Goal: Task Accomplishment & Management: Complete application form

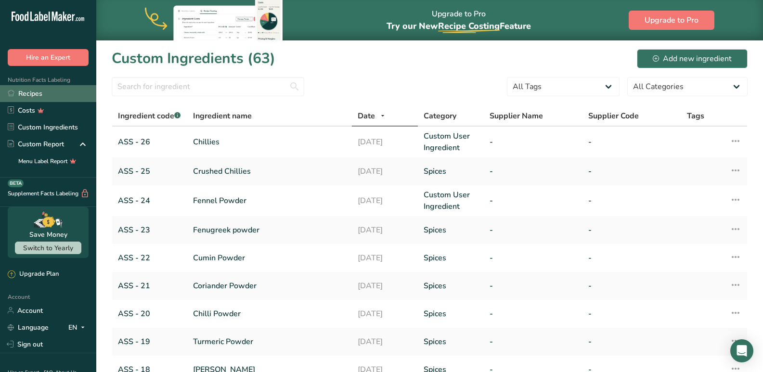
click at [34, 95] on link "Recipes" at bounding box center [48, 93] width 96 height 17
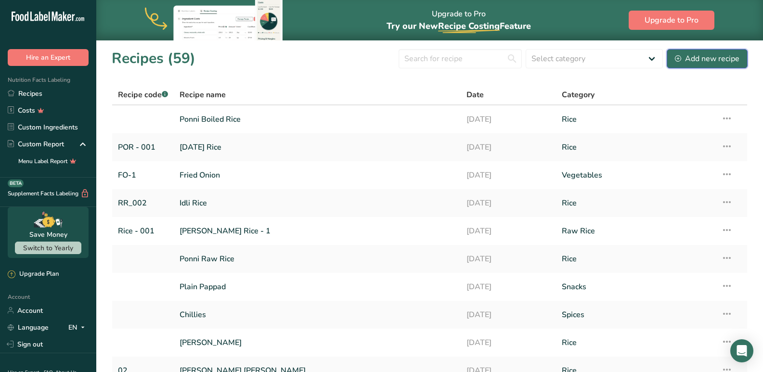
click at [720, 55] on div "Add new recipe" at bounding box center [707, 59] width 65 height 12
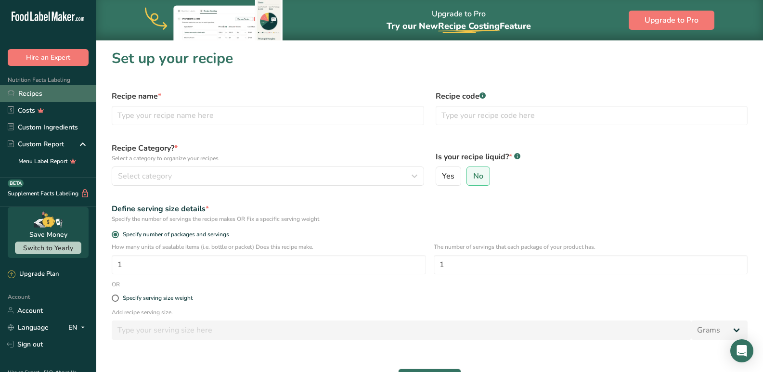
click at [59, 93] on link "Recipes" at bounding box center [48, 93] width 96 height 17
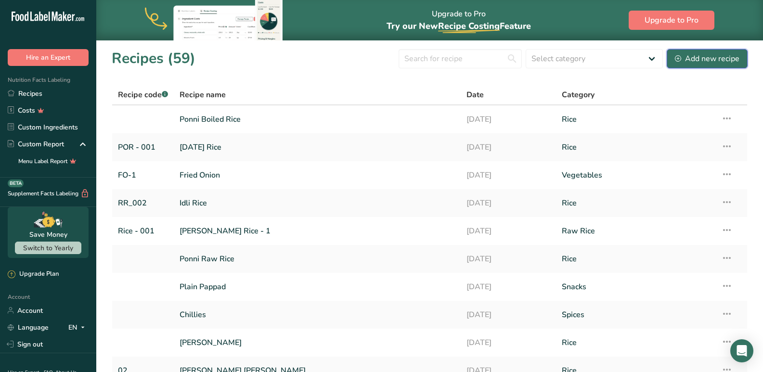
click at [705, 54] on div "Add new recipe" at bounding box center [707, 59] width 65 height 12
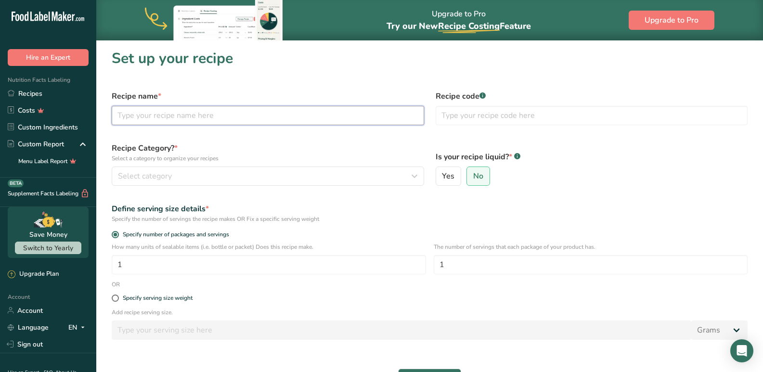
click at [156, 111] on input "text" at bounding box center [268, 115] width 313 height 19
type input "Coriander Seeds"
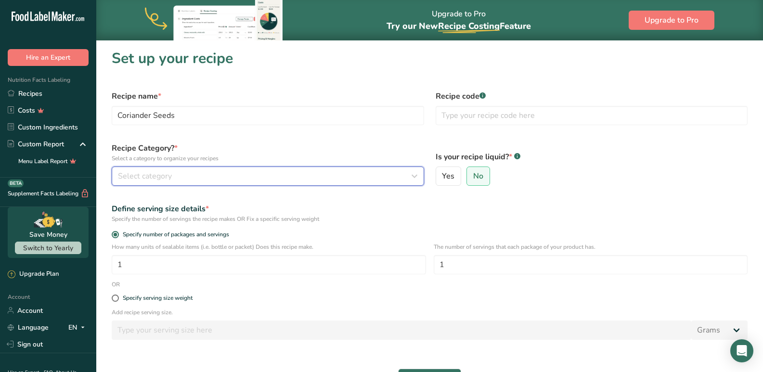
click at [147, 174] on span "Select category" at bounding box center [145, 176] width 54 height 12
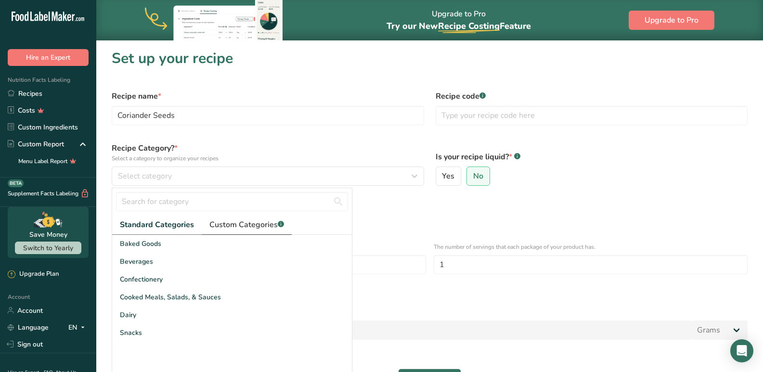
click at [227, 228] on span "Custom Categories .a-a{fill:#347362;}.b-a{fill:#fff;}" at bounding box center [246, 225] width 75 height 12
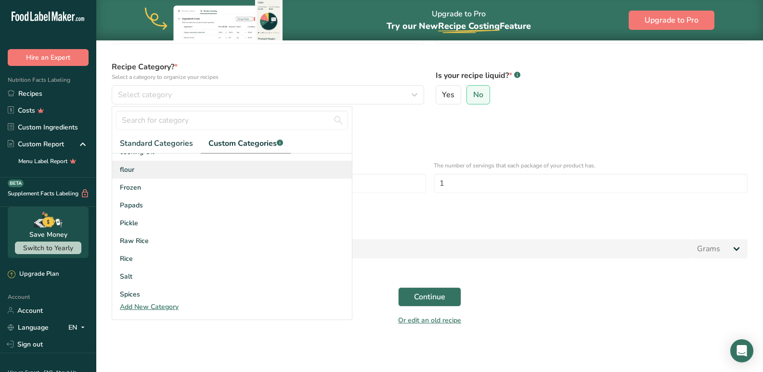
scroll to position [105, 0]
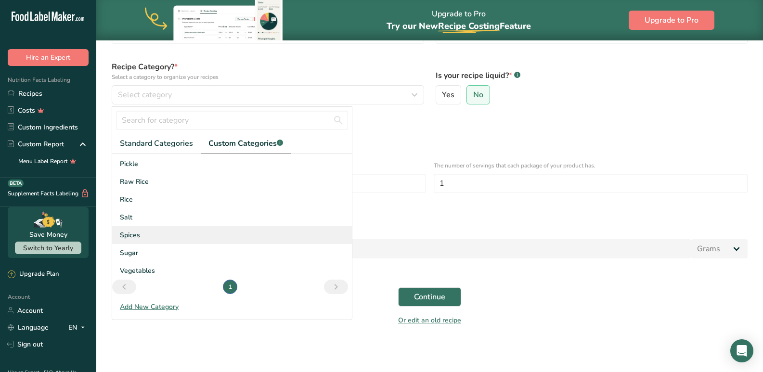
click at [140, 237] on div "Spices" at bounding box center [232, 235] width 240 height 18
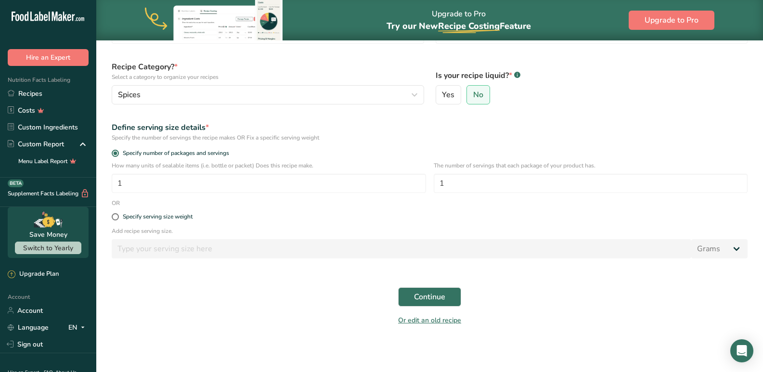
click at [110, 217] on div "Specify serving size weight" at bounding box center [430, 217] width 648 height 19
click at [112, 217] on span at bounding box center [115, 216] width 7 height 7
click at [112, 217] on input "Specify serving size weight" at bounding box center [115, 217] width 6 height 6
radio input "true"
radio input "false"
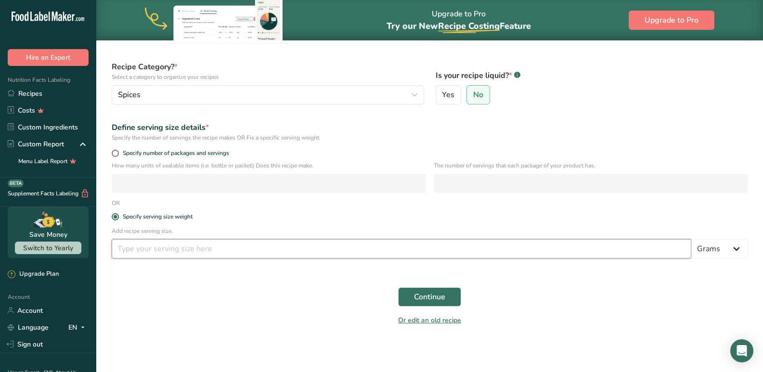
click at [261, 250] on input "number" at bounding box center [402, 248] width 580 height 19
type input "10"
drag, startPoint x: 435, startPoint y: 291, endPoint x: 417, endPoint y: 283, distance: 20.5
click at [435, 291] on span "Continue" at bounding box center [429, 297] width 31 height 12
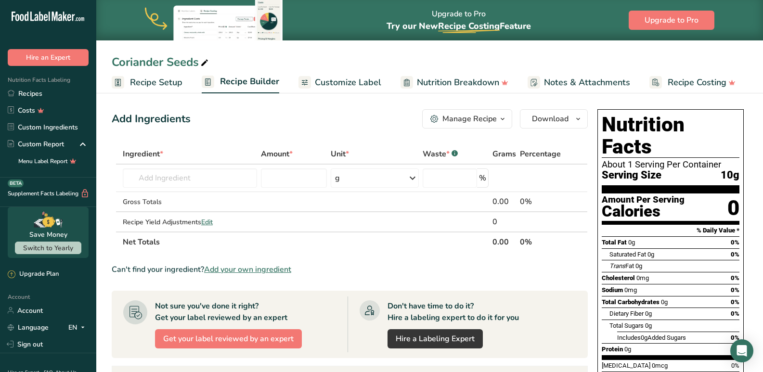
click at [210, 59] on span at bounding box center [205, 63] width 12 height 12
type input "C"
type input "[PERSON_NAME]"
click at [235, 100] on section "Add Ingredients Manage Recipe Delete Recipe Duplicate Recipe Scale Recipe Save …" at bounding box center [429, 332] width 667 height 484
click at [170, 86] on span "Recipe Setup" at bounding box center [156, 82] width 52 height 13
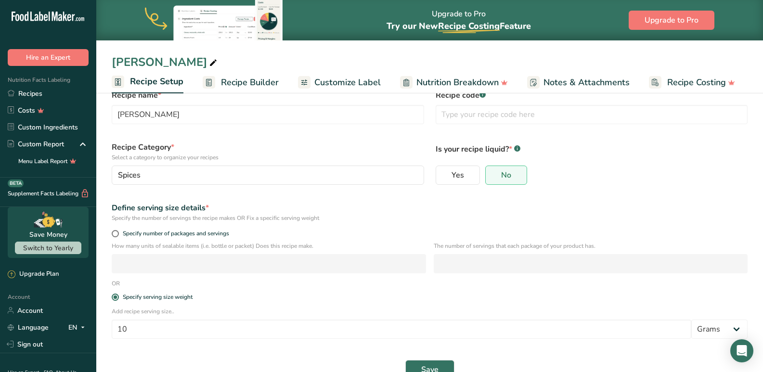
scroll to position [48, 0]
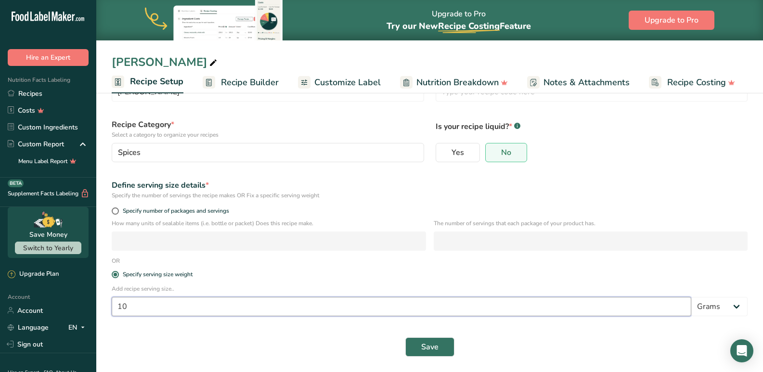
drag, startPoint x: 141, startPoint y: 316, endPoint x: 119, endPoint y: 322, distance: 22.4
click at [119, 322] on div "Add recipe serving size.. 10 Grams kg mg mcg lb oz l mL fl oz tbsp tsp cup qt g…" at bounding box center [430, 304] width 648 height 38
type input "5"
click at [408, 353] on button "Save" at bounding box center [429, 347] width 49 height 19
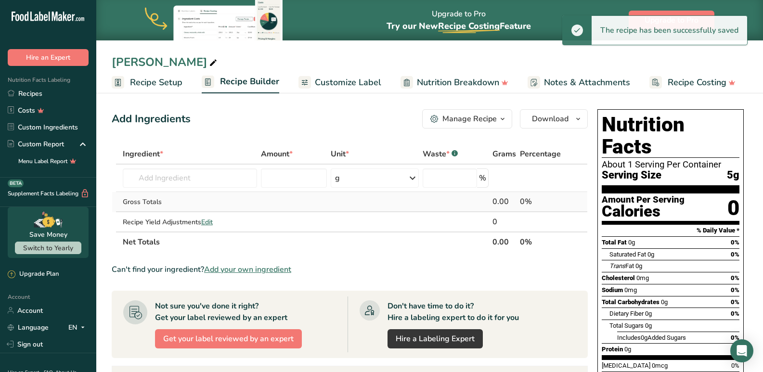
click at [139, 192] on td "Gross Totals" at bounding box center [190, 202] width 139 height 20
click at [146, 179] on input "text" at bounding box center [190, 178] width 135 height 19
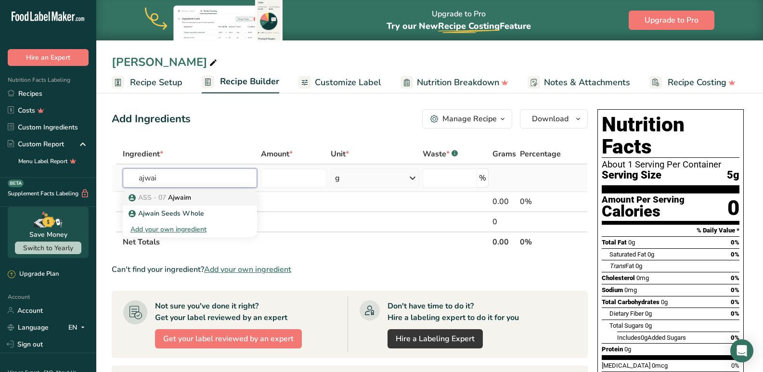
type input "ajwai"
click at [155, 197] on span "ASS - 07" at bounding box center [152, 197] width 28 height 9
type input "Ajwaim"
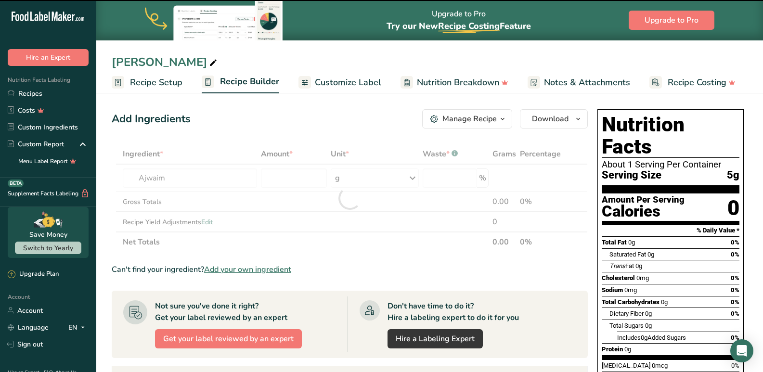
type input "0"
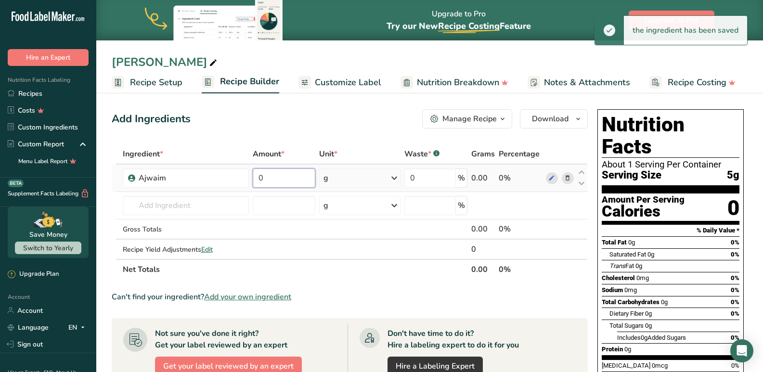
drag, startPoint x: 279, startPoint y: 179, endPoint x: 250, endPoint y: 176, distance: 29.0
click at [250, 176] on tr "Ajwaim 0 g Weight Units g kg mg See more Volume Units l mL fl oz See more 0 % 0…" at bounding box center [349, 178] width 475 height 27
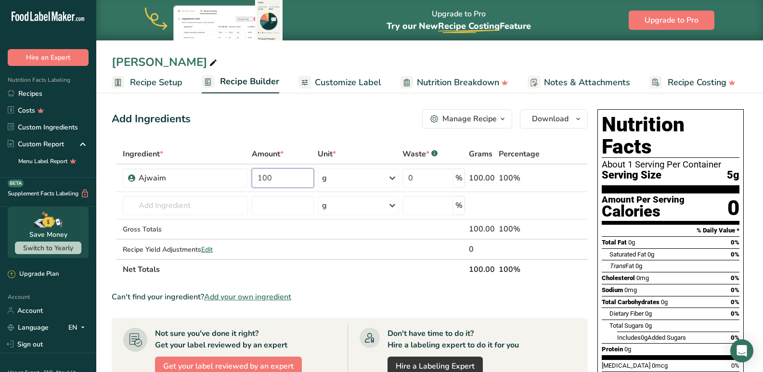
type input "100"
click at [398, 280] on section "Ingredient * Amount * Unit * Waste * .a-a{fill:#347362;}.b-a{fill:#fff;} Grams …" at bounding box center [350, 357] width 476 height 427
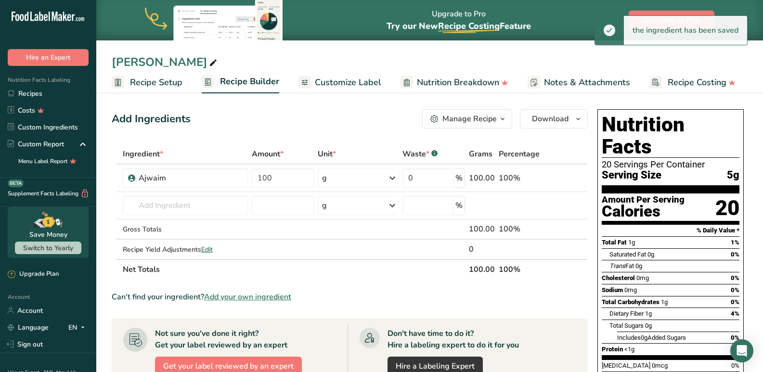
click at [323, 73] on link "Customize Label" at bounding box center [340, 83] width 83 height 22
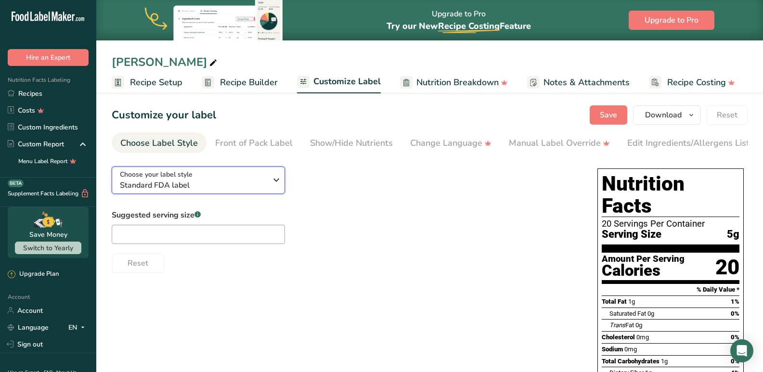
click at [167, 187] on span "Standard FDA label" at bounding box center [193, 186] width 147 height 12
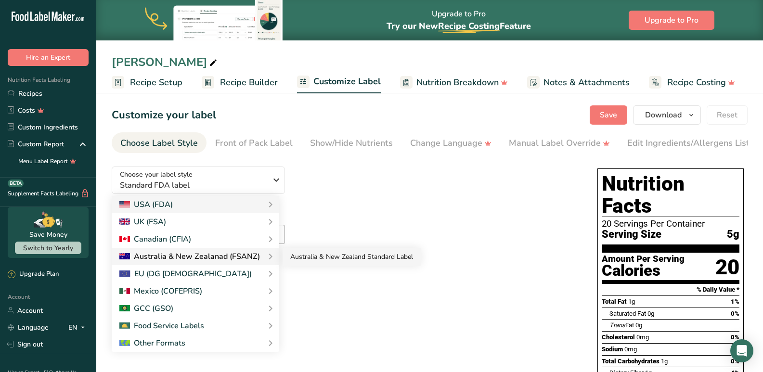
click at [353, 259] on link "Australia & New Zealand Standard Label" at bounding box center [352, 257] width 138 height 18
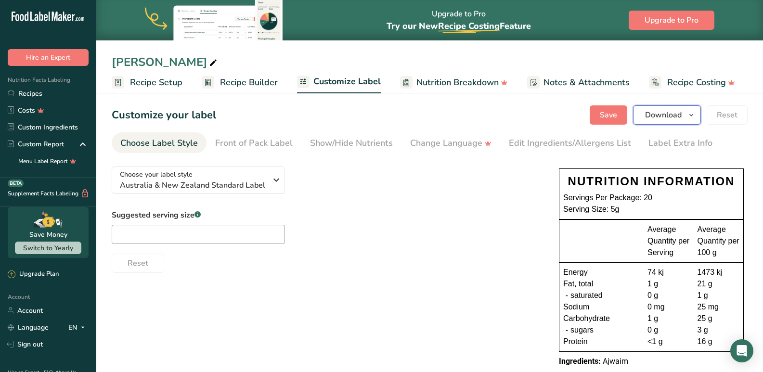
click at [667, 118] on span "Download" at bounding box center [663, 115] width 37 height 12
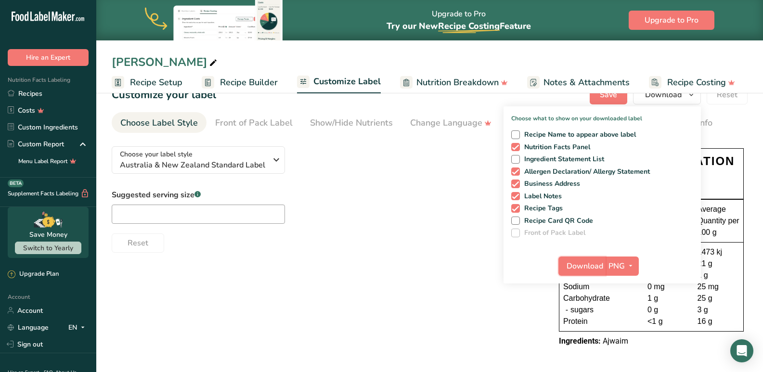
drag, startPoint x: 578, startPoint y: 267, endPoint x: 467, endPoint y: 354, distance: 141.4
click at [578, 267] on span "Download" at bounding box center [585, 267] width 37 height 12
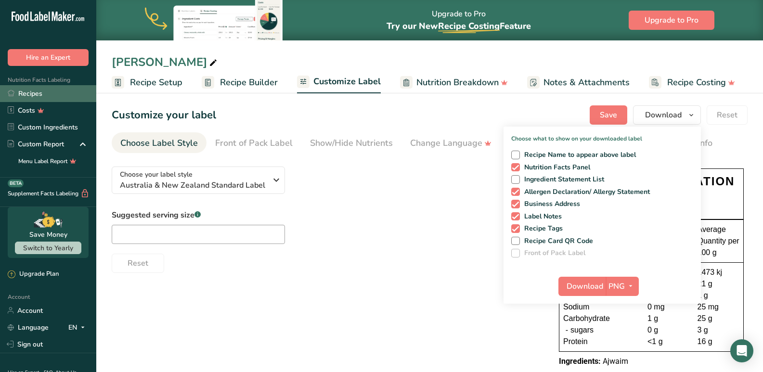
click at [42, 92] on link "Recipes" at bounding box center [48, 93] width 96 height 17
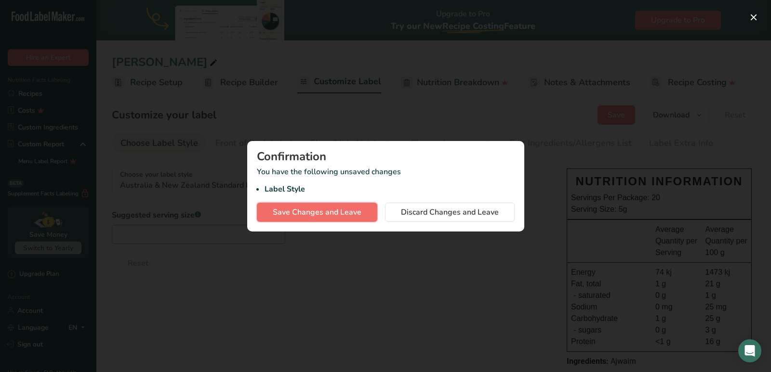
click at [324, 211] on span "Save Changes and Leave" at bounding box center [317, 213] width 89 height 12
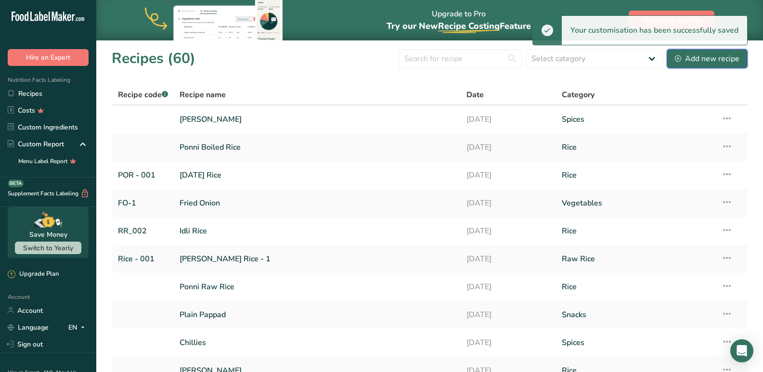
drag, startPoint x: 710, startPoint y: 61, endPoint x: 559, endPoint y: 91, distance: 154.1
click at [710, 61] on div "Add new recipe" at bounding box center [707, 59] width 65 height 12
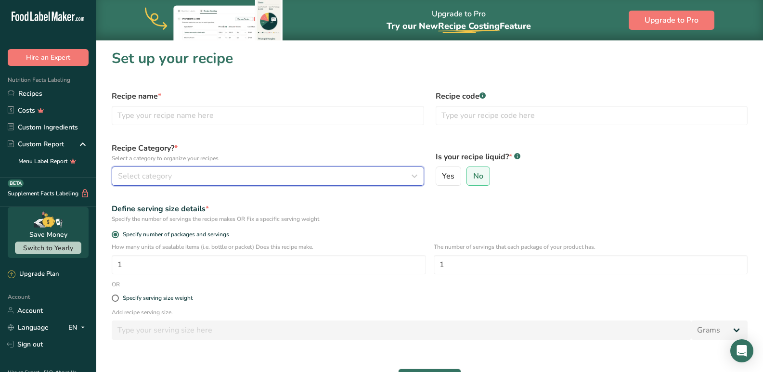
click at [162, 173] on span "Select category" at bounding box center [145, 176] width 54 height 12
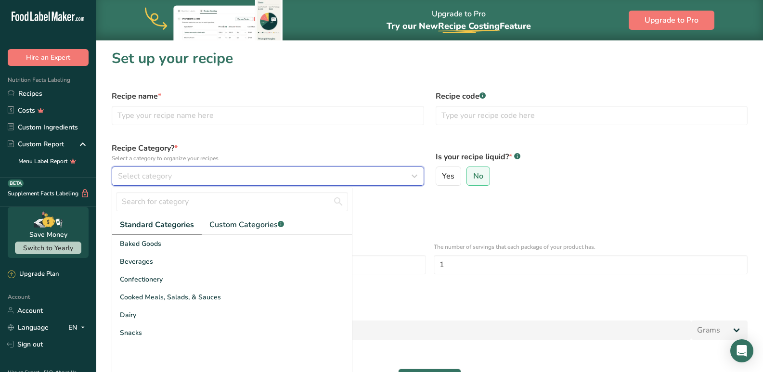
click at [112, 167] on button "Select category" at bounding box center [268, 176] width 313 height 19
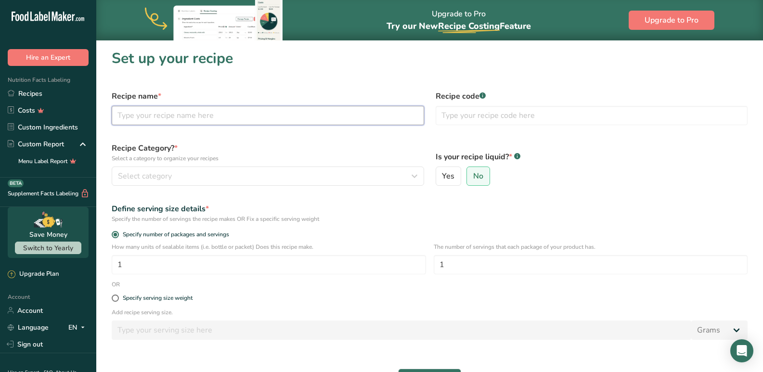
click at [135, 119] on input "text" at bounding box center [268, 115] width 313 height 19
type input "Bay Leaf"
click at [165, 164] on div "Recipe Category? * Select a category to organize your recipes Select category S…" at bounding box center [268, 164] width 324 height 55
click at [162, 188] on div "Recipe Category? * Select a category to organize your recipes Select category S…" at bounding box center [268, 164] width 324 height 55
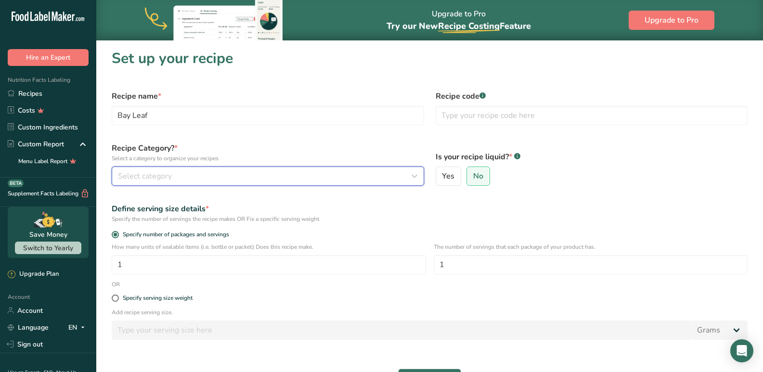
click at [161, 176] on span "Select category" at bounding box center [145, 176] width 54 height 12
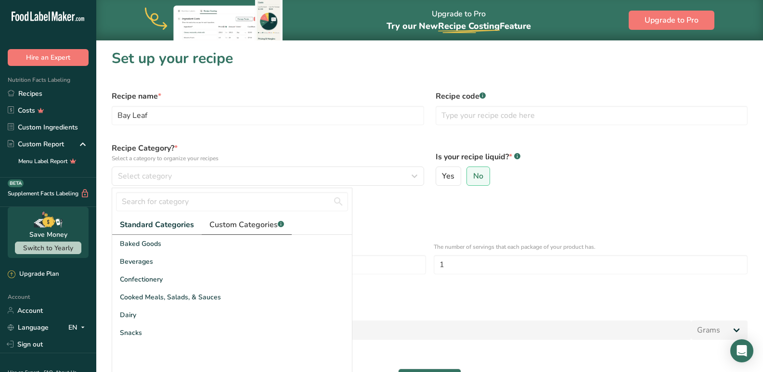
click at [229, 229] on span "Custom Categories .a-a{fill:#347362;}.b-a{fill:#fff;}" at bounding box center [246, 225] width 75 height 12
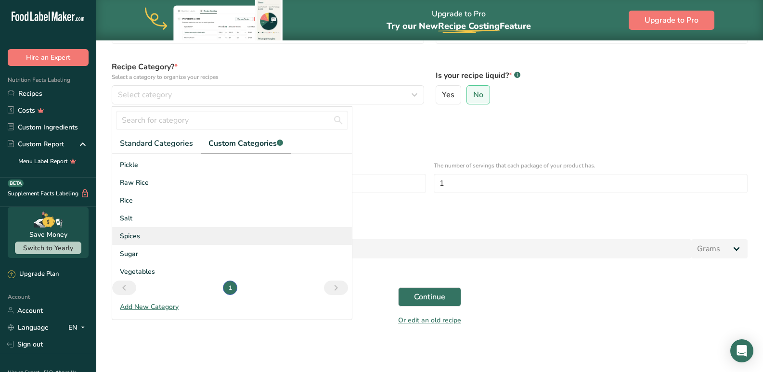
scroll to position [105, 0]
click at [138, 236] on span "Spices" at bounding box center [130, 235] width 20 height 10
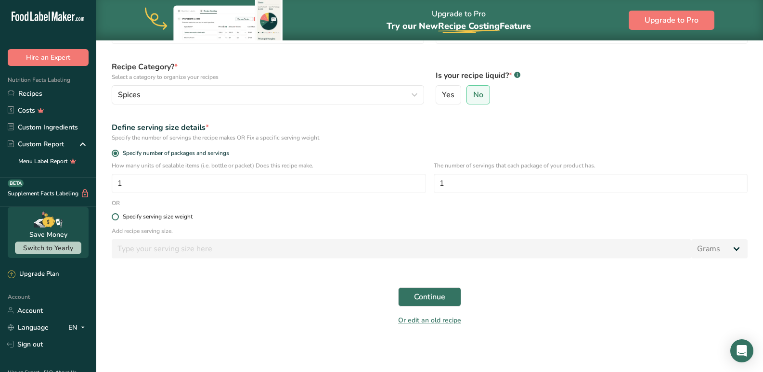
click at [116, 218] on span at bounding box center [115, 216] width 7 height 7
click at [116, 218] on input "Specify serving size weight" at bounding box center [115, 217] width 6 height 6
radio input "true"
radio input "false"
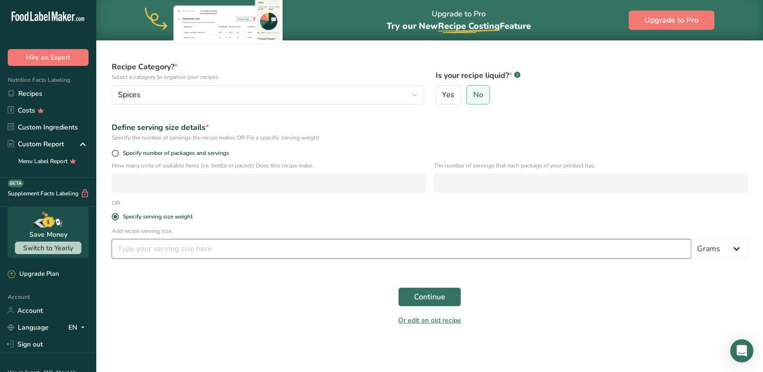
click at [146, 250] on input "number" at bounding box center [402, 248] width 580 height 19
type input "0.5"
click at [412, 293] on button "Continue" at bounding box center [429, 297] width 63 height 19
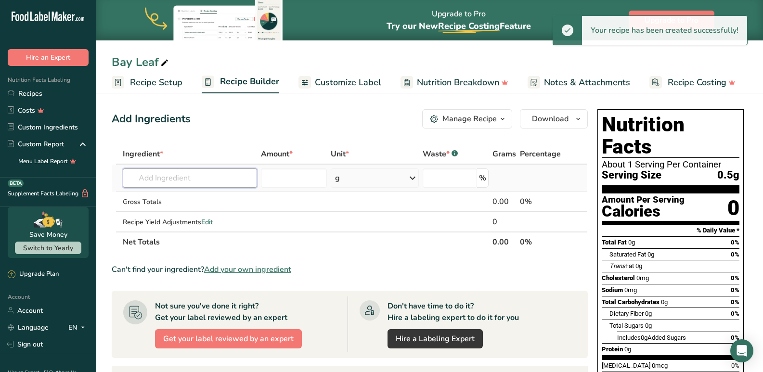
click at [176, 179] on input "text" at bounding box center [190, 178] width 135 height 19
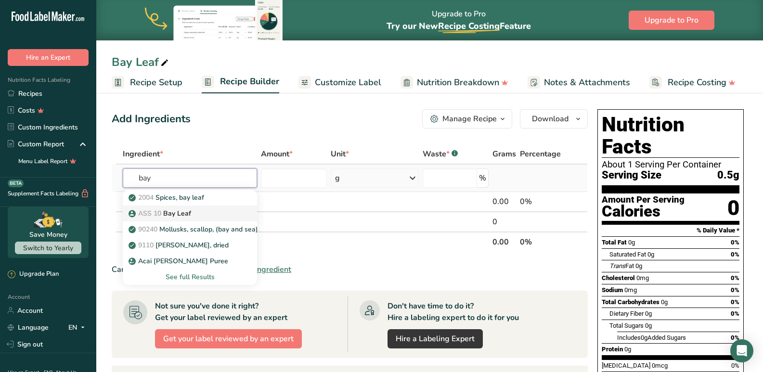
type input "bay"
click at [136, 212] on p "ASS 10 Bay Leaf" at bounding box center [161, 214] width 61 height 10
type input "Bay Leaf"
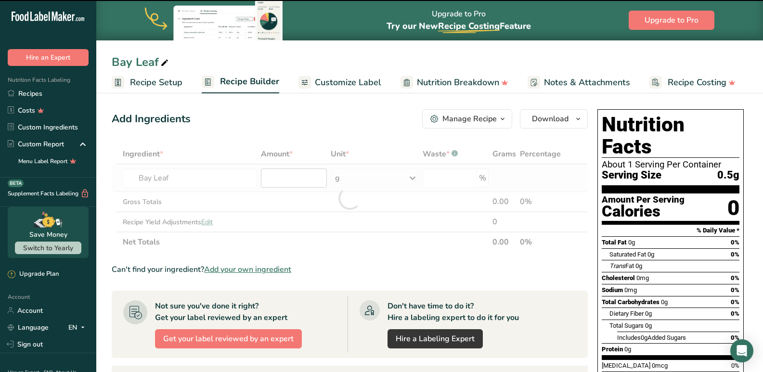
type input "0"
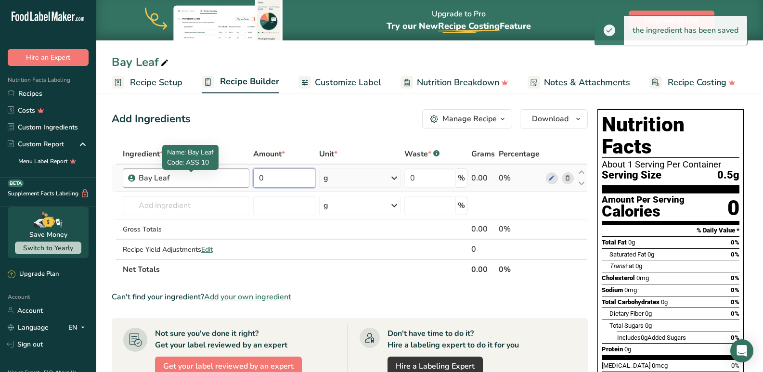
drag, startPoint x: 283, startPoint y: 173, endPoint x: 242, endPoint y: 173, distance: 40.9
click at [242, 173] on tr "Bay Leaf 0 g Weight Units g kg mg See more Volume Units l mL fl oz See more 0 %…" at bounding box center [349, 178] width 475 height 27
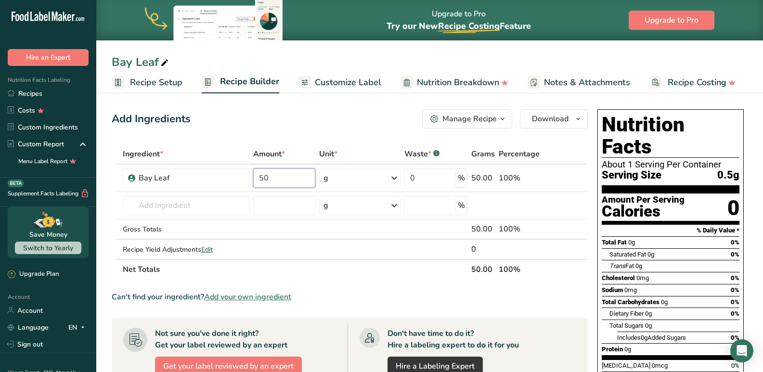
type input "50"
click at [316, 110] on div "Add Ingredients Manage Recipe Delete Recipe Duplicate Recipe Scale Recipe Save …" at bounding box center [350, 118] width 476 height 19
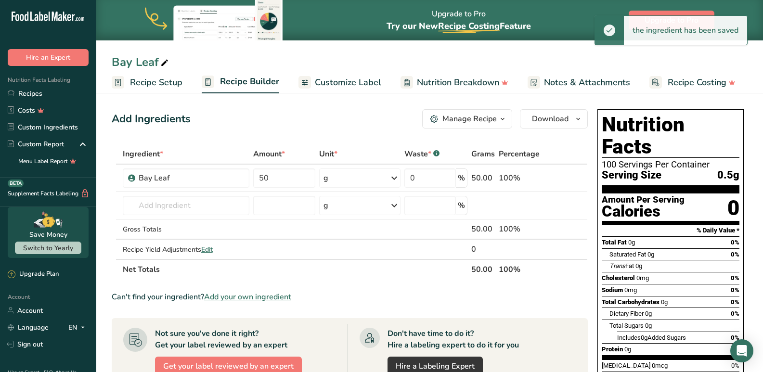
click at [322, 91] on link "Customize Label" at bounding box center [340, 83] width 83 height 22
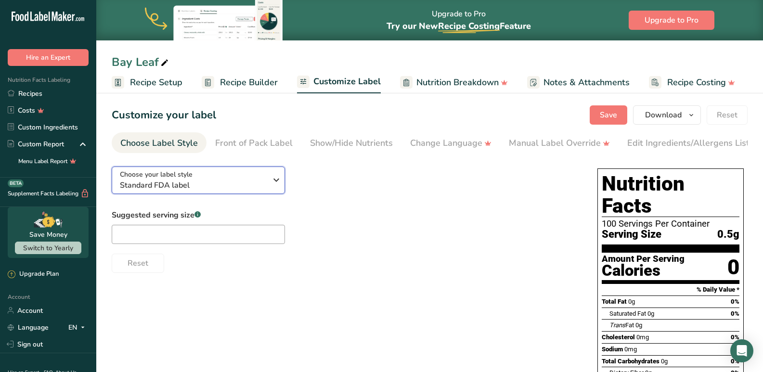
click at [180, 180] on span "Choose your label style" at bounding box center [156, 175] width 73 height 10
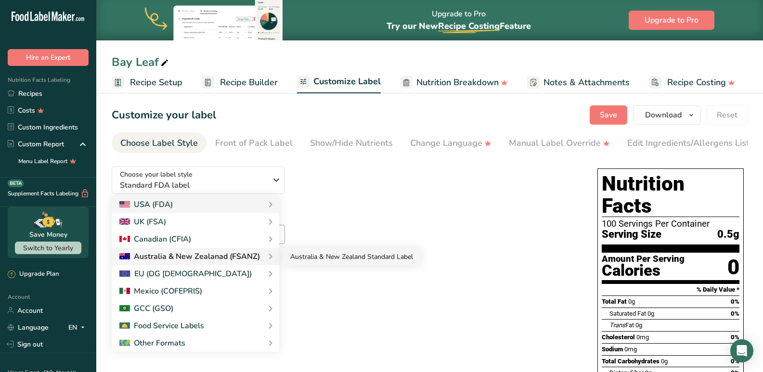
click at [331, 262] on link "Australia & New Zealand Standard Label" at bounding box center [352, 257] width 138 height 18
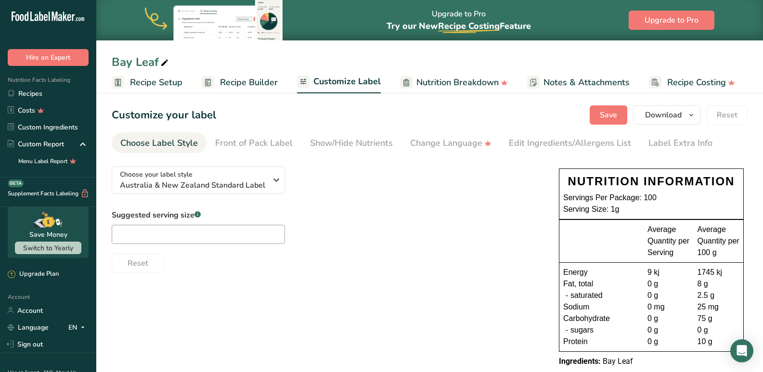
click at [463, 209] on div "Choose your label style Australia & New Zealand Standard Label USA (FDA) Standa…" at bounding box center [326, 216] width 428 height 114
click at [600, 212] on div "Serving Size: 1g" at bounding box center [651, 210] width 176 height 12
click at [610, 283] on div "Fat, total" at bounding box center [605, 284] width 84 height 12
click at [468, 246] on div "Suggested serving size .a-a{fill:#347362;}.b-a{fill:#fff;} Reset" at bounding box center [326, 241] width 428 height 64
click at [194, 181] on span "Australia & New Zealand Standard Label" at bounding box center [193, 186] width 147 height 12
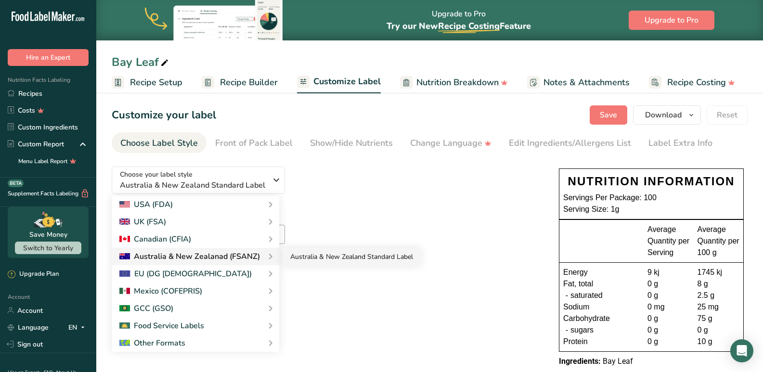
click at [338, 255] on link "Australia & New Zealand Standard Label" at bounding box center [352, 257] width 138 height 18
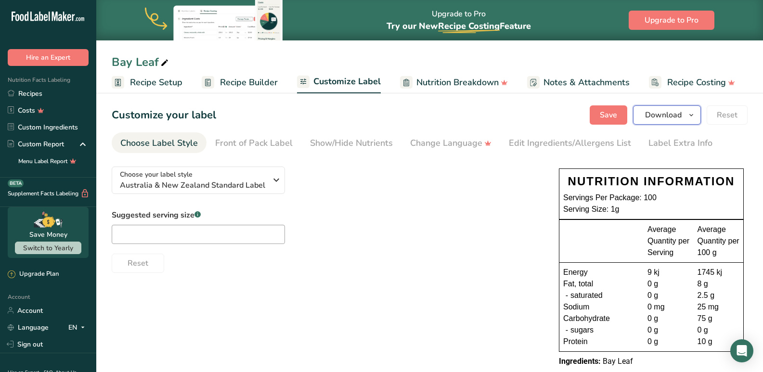
click at [680, 113] on span "Download" at bounding box center [663, 115] width 37 height 12
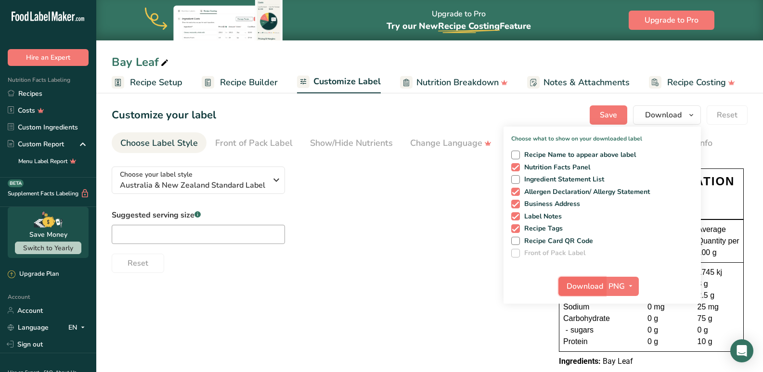
click at [583, 279] on button "Download" at bounding box center [582, 286] width 47 height 19
click at [259, 83] on span "Recipe Builder" at bounding box center [249, 82] width 58 height 13
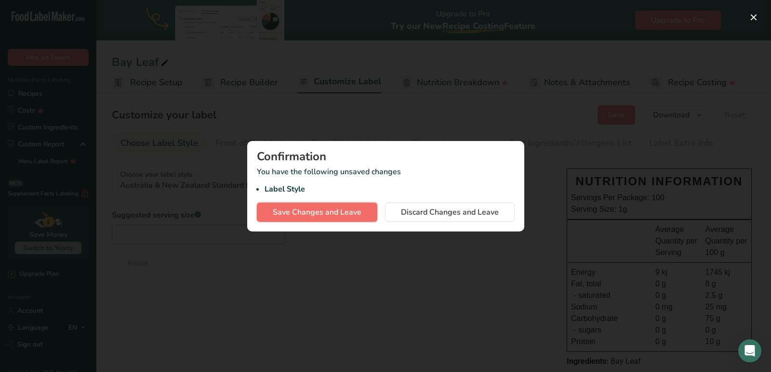
click at [339, 210] on span "Save Changes and Leave" at bounding box center [317, 213] width 89 height 12
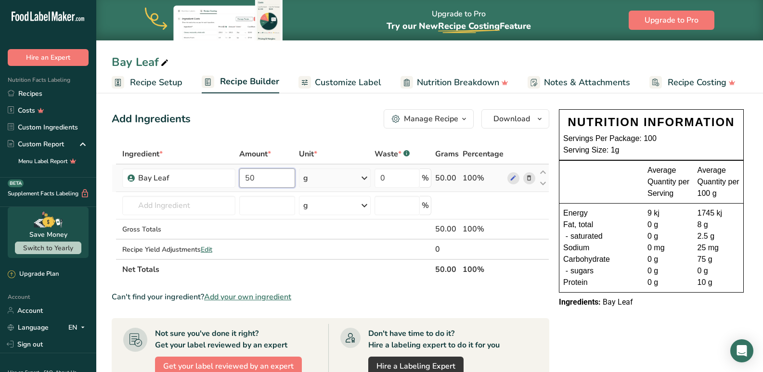
drag, startPoint x: 267, startPoint y: 181, endPoint x: 244, endPoint y: 183, distance: 23.7
click at [244, 183] on input "50" at bounding box center [267, 178] width 56 height 19
type input "50"
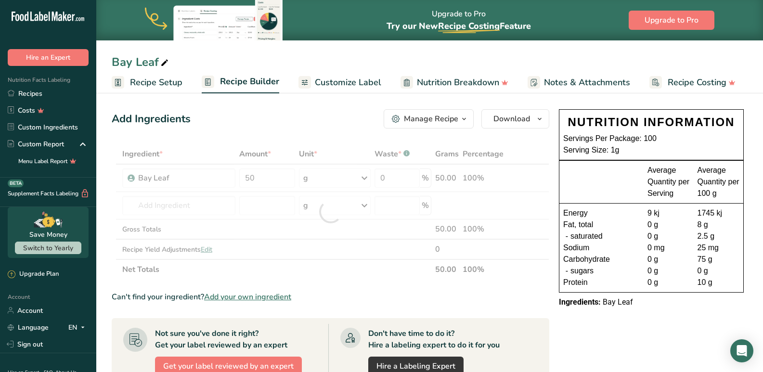
click at [477, 298] on div "Can't find your ingredient? Add your own ingredient" at bounding box center [331, 297] width 438 height 12
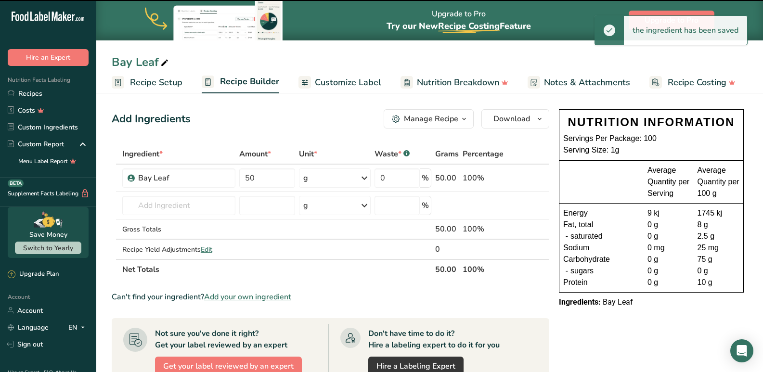
click at [330, 78] on span "Customize Label" at bounding box center [348, 82] width 66 height 13
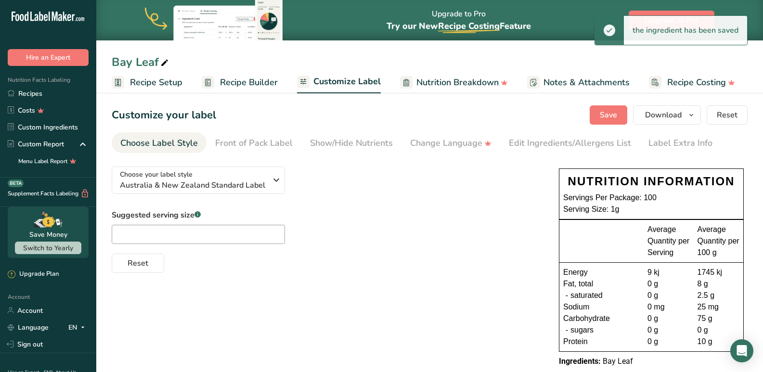
click at [231, 79] on span "Recipe Builder" at bounding box center [249, 82] width 58 height 13
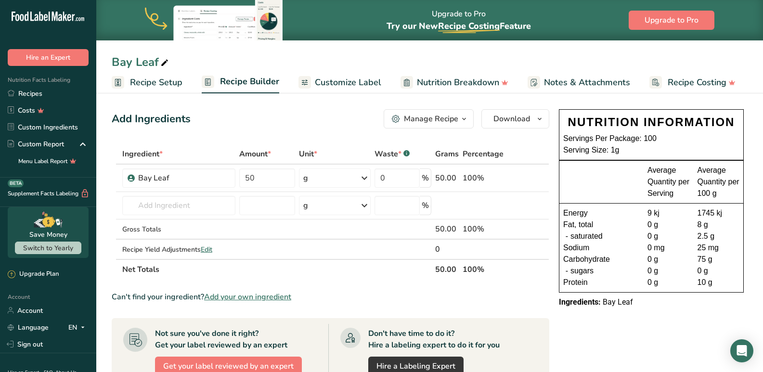
click at [329, 78] on span "Customize Label" at bounding box center [348, 82] width 66 height 13
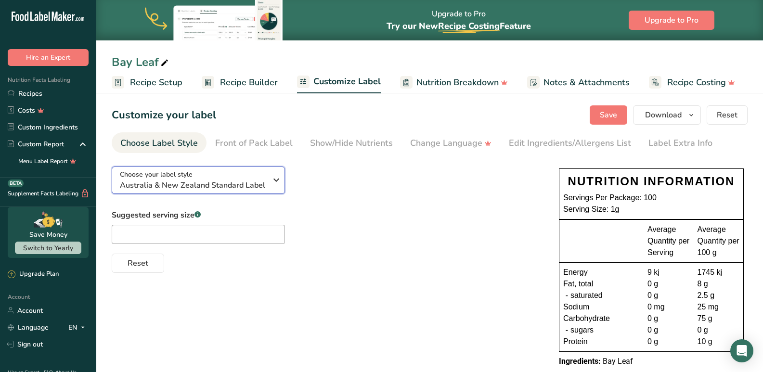
click at [180, 178] on span "Choose your label style" at bounding box center [156, 175] width 73 height 10
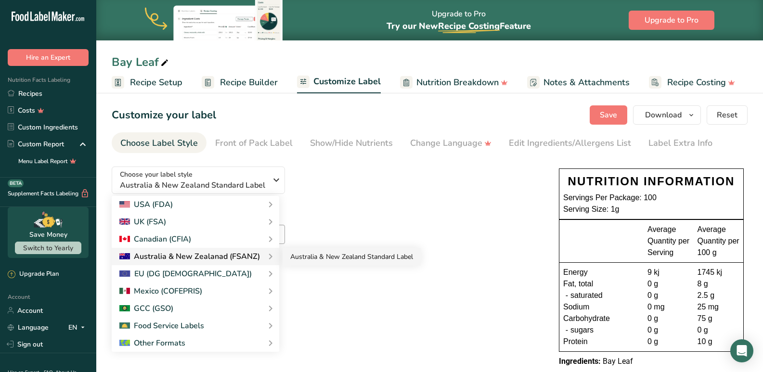
click at [298, 254] on link "Australia & New Zealand Standard Label" at bounding box center [352, 257] width 138 height 18
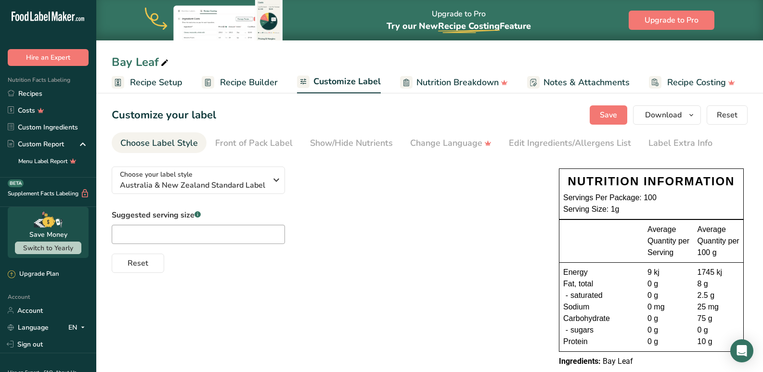
click at [381, 197] on div "Choose your label style Australia & New Zealand Standard Label USA (FDA) Standa…" at bounding box center [326, 216] width 428 height 114
click at [164, 93] on section "Customize your label Save Download Choose what to show on your downloaded label…" at bounding box center [429, 241] width 667 height 302
click at [166, 85] on span "Recipe Setup" at bounding box center [156, 82] width 52 height 13
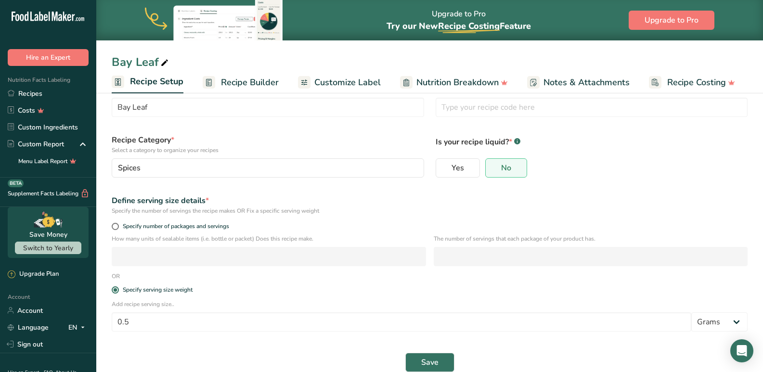
scroll to position [48, 0]
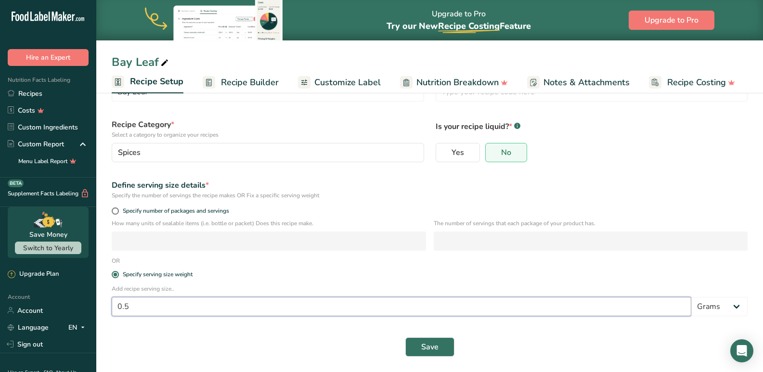
click at [137, 309] on input "0.5" at bounding box center [402, 306] width 580 height 19
drag, startPoint x: 137, startPoint y: 309, endPoint x: 102, endPoint y: 307, distance: 35.2
click at [102, 307] on section "Recipe name * Bay Leaf Recipe code .a-a{fill:#347362;}.b-a{fill:#fff;} Recipe C…" at bounding box center [429, 207] width 667 height 330
type input "0.5"
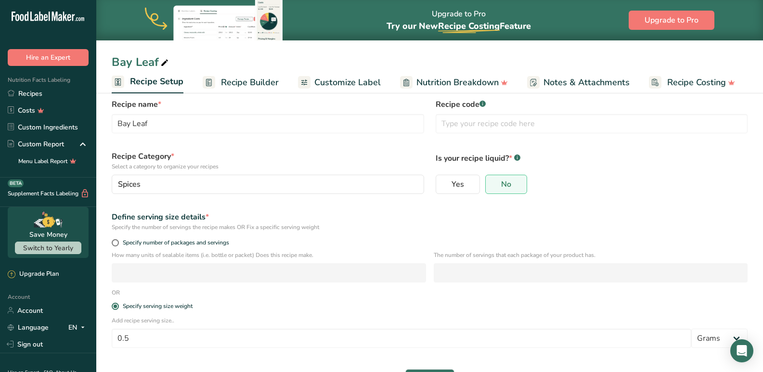
scroll to position [0, 0]
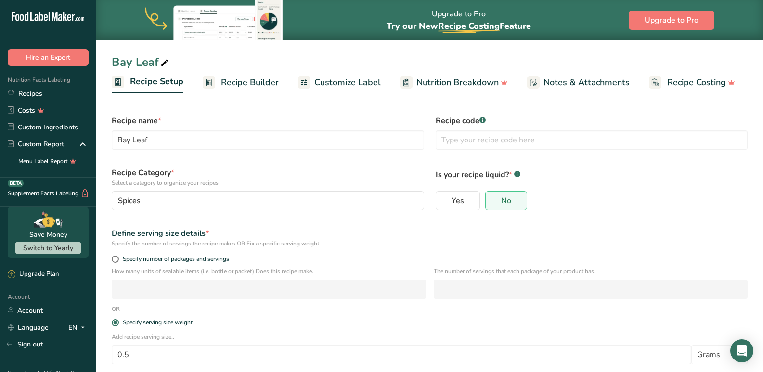
click at [235, 93] on section "Recipe name * Bay Leaf Recipe code .a-a{fill:#347362;}.b-a{fill:#fff;} Recipe C…" at bounding box center [429, 255] width 667 height 330
click at [241, 89] on span "Recipe Builder" at bounding box center [250, 82] width 58 height 13
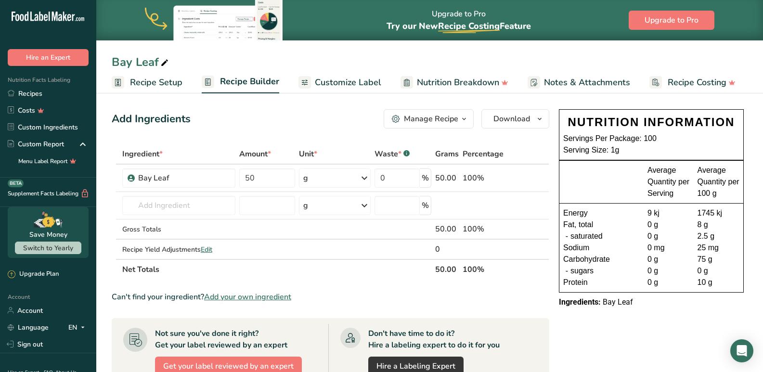
click at [348, 87] on span "Customize Label" at bounding box center [348, 82] width 66 height 13
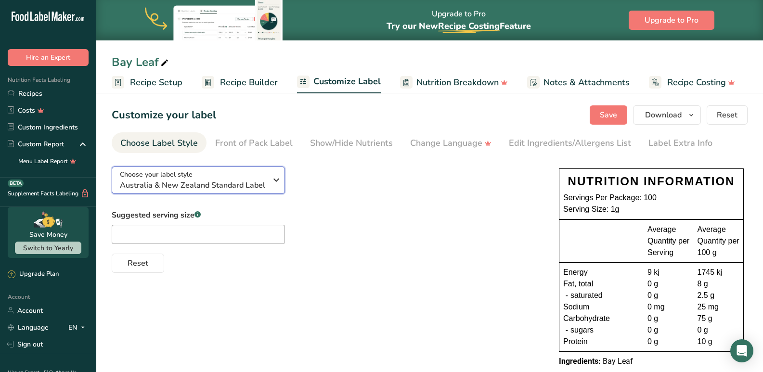
click at [246, 177] on div "Choose your label style [GEOGRAPHIC_DATA] & New Zealand Standard Label" at bounding box center [193, 181] width 147 height 22
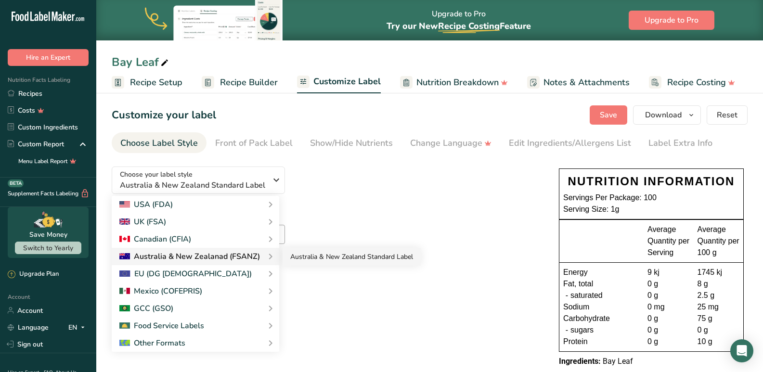
click at [301, 256] on link "Australia & New Zealand Standard Label" at bounding box center [352, 257] width 138 height 18
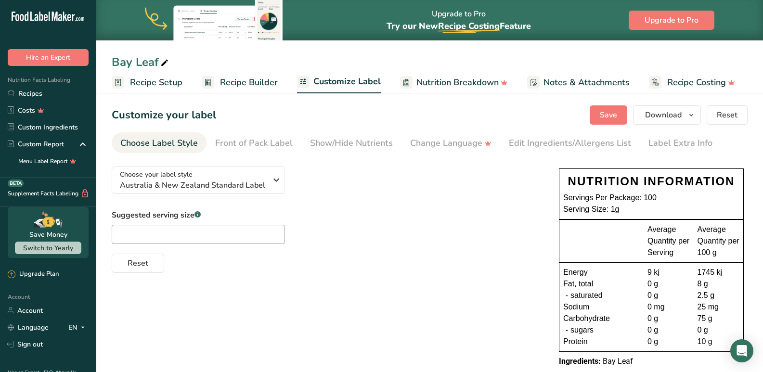
click at [233, 84] on span "Recipe Builder" at bounding box center [249, 82] width 58 height 13
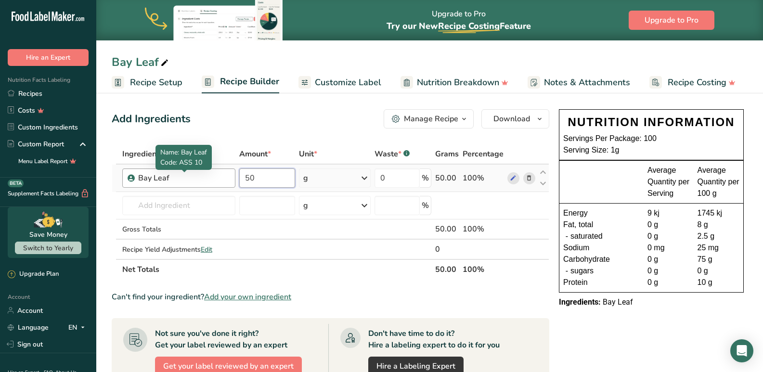
drag, startPoint x: 284, startPoint y: 185, endPoint x: 223, endPoint y: 183, distance: 60.7
click at [223, 183] on tr "Bay Leaf 50 g Weight Units g kg mg See more Volume Units l mL fl oz See more 0 …" at bounding box center [330, 178] width 437 height 27
click at [437, 298] on div "Can't find your ingredient? Add your own ingredient" at bounding box center [331, 297] width 438 height 12
drag, startPoint x: 271, startPoint y: 179, endPoint x: 207, endPoint y: 177, distance: 64.5
click at [207, 177] on tr "Bay Leaf 0.50 g Weight Units g kg mg See more Volume Units l mL fl oz See more …" at bounding box center [330, 178] width 437 height 27
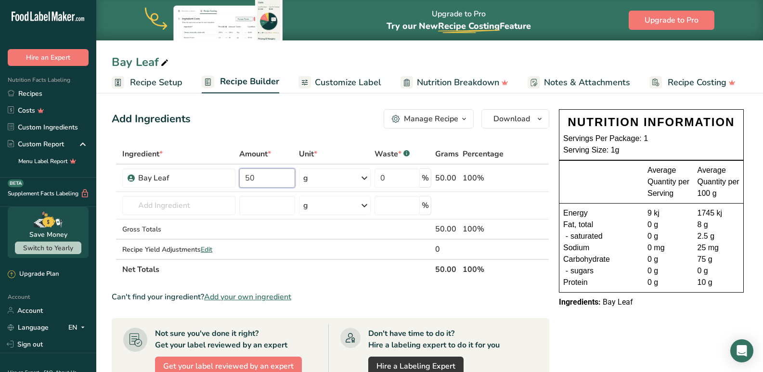
type input "50"
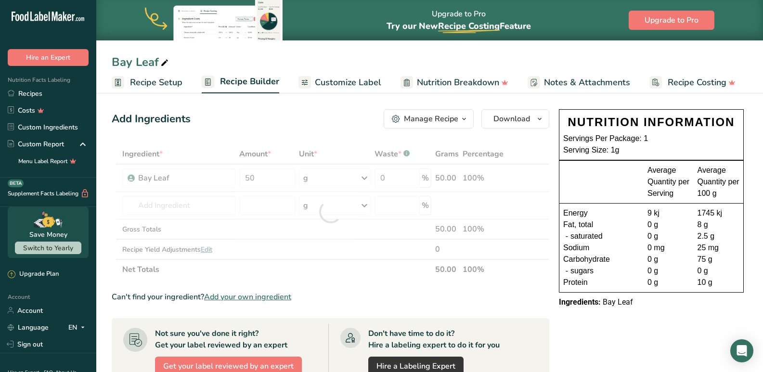
click at [373, 278] on div "Ingredient * Amount * Unit * Waste * .a-a{fill:#347362;}.b-a{fill:#fff;} Grams …" at bounding box center [331, 212] width 438 height 136
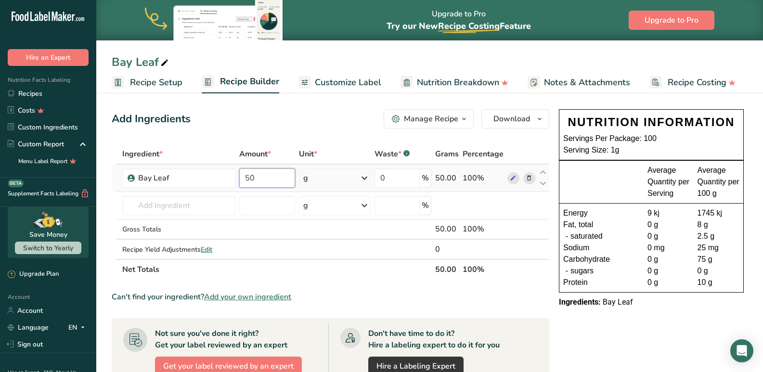
click at [257, 175] on input "50" at bounding box center [267, 178] width 56 height 19
click at [165, 89] on link "Recipe Setup" at bounding box center [147, 83] width 71 height 22
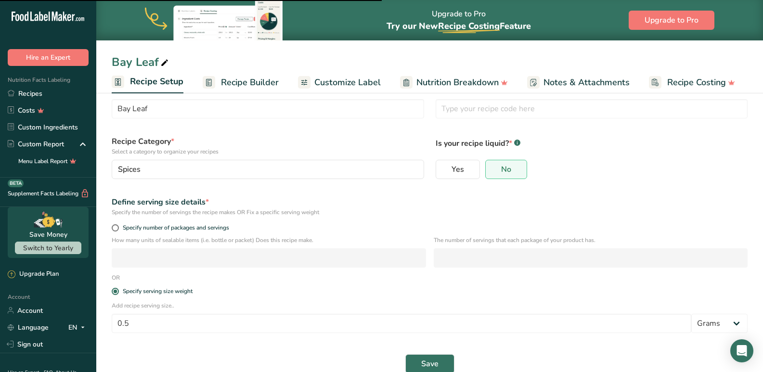
scroll to position [48, 0]
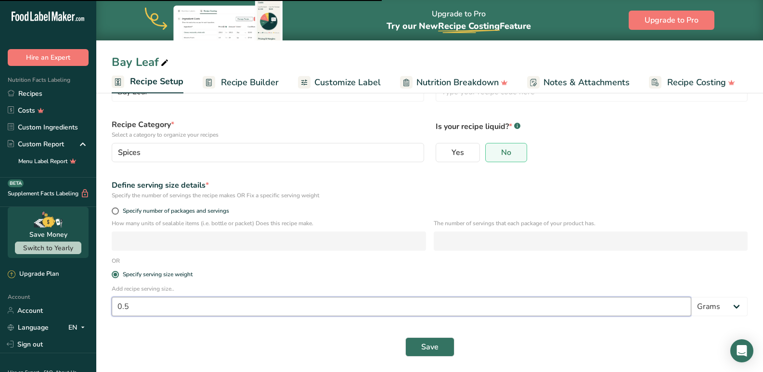
drag, startPoint x: 171, startPoint y: 307, endPoint x: 106, endPoint y: 314, distance: 65.8
click at [106, 314] on div "Add recipe serving size.. 0.5 Grams kg mg mcg lb oz l mL fl oz tbsp tsp cup qt …" at bounding box center [430, 304] width 648 height 38
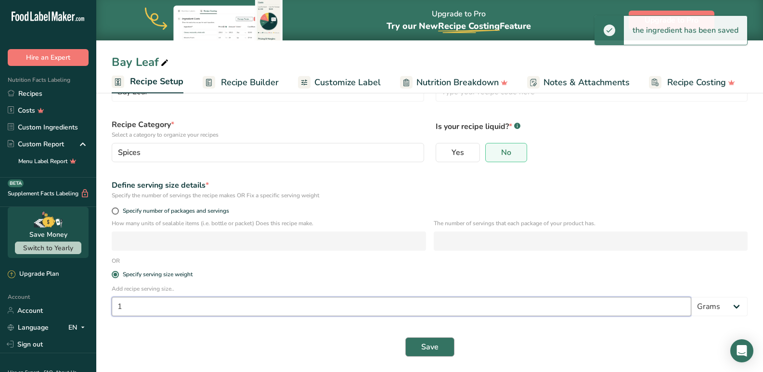
type input "1"
click at [420, 355] on button "Save" at bounding box center [429, 347] width 49 height 19
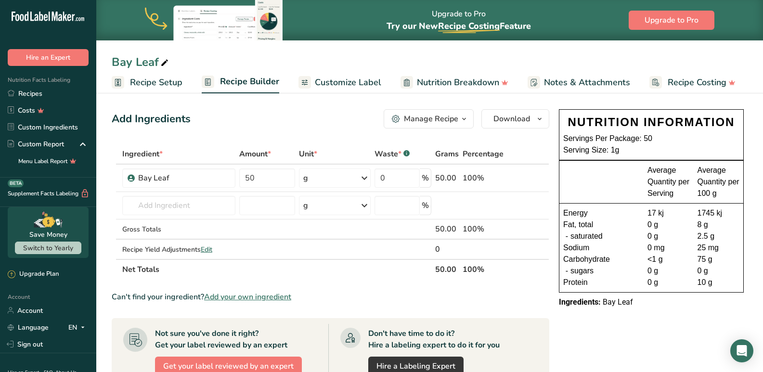
click at [160, 78] on span "Recipe Setup" at bounding box center [156, 82] width 52 height 13
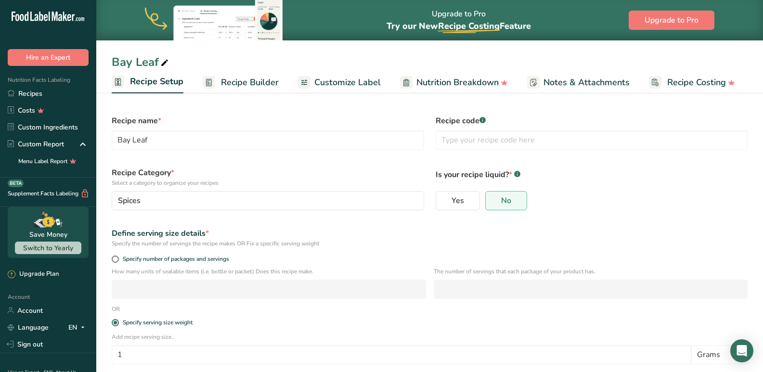
scroll to position [48, 0]
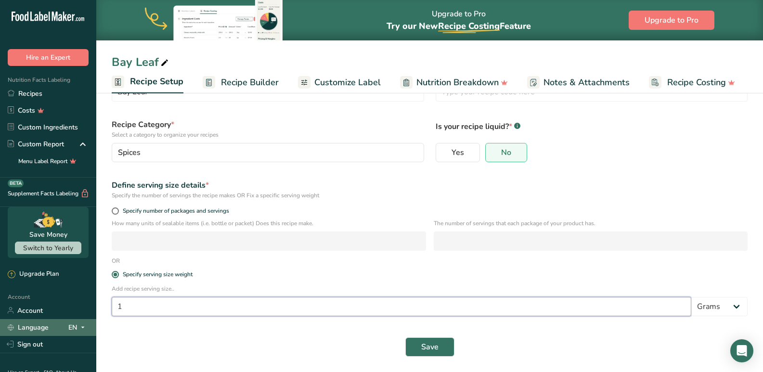
drag, startPoint x: 148, startPoint y: 311, endPoint x: 79, endPoint y: 321, distance: 69.6
click at [79, 321] on div ".a-20{fill:#fff;} Hire an Expert Nutrition Facts Labeling Recipes Costs Custom …" at bounding box center [381, 162] width 763 height 420
type input "0.05"
click at [426, 357] on div "Save" at bounding box center [430, 347] width 648 height 31
click at [426, 353] on button "Save" at bounding box center [429, 347] width 49 height 19
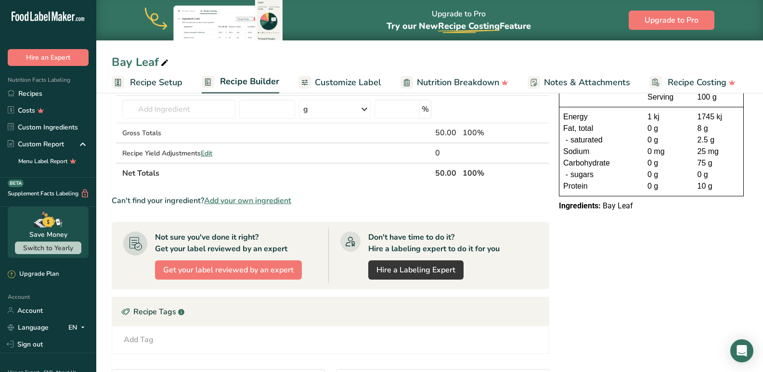
click at [161, 83] on span "Recipe Setup" at bounding box center [156, 82] width 52 height 13
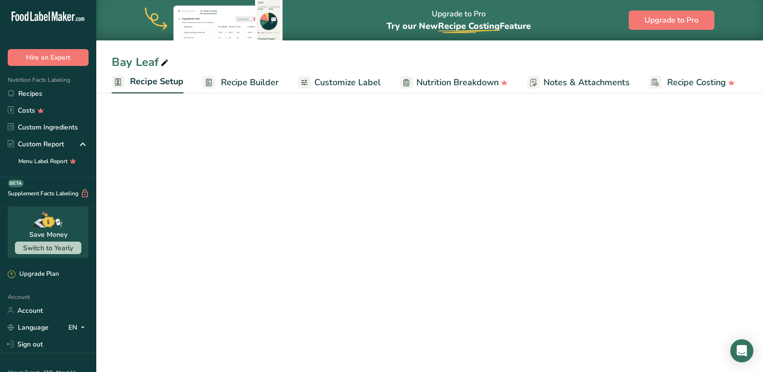
scroll to position [48, 0]
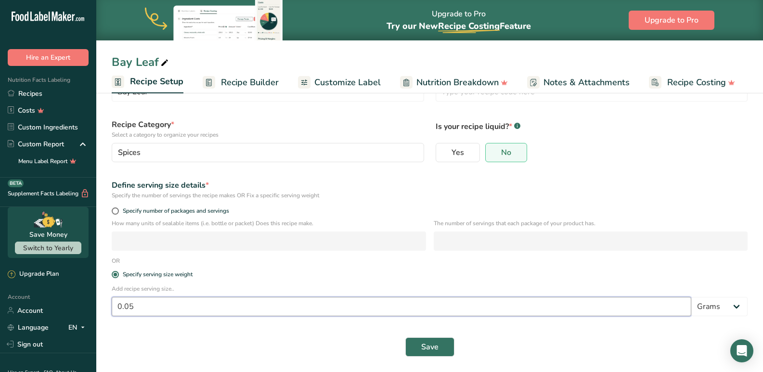
drag, startPoint x: 173, startPoint y: 310, endPoint x: 93, endPoint y: 309, distance: 80.4
click at [93, 309] on div ".a-20{fill:#fff;} Hire an Expert Nutrition Facts Labeling Recipes Costs Custom …" at bounding box center [381, 162] width 763 height 420
type input "1"
type input "0.5"
click at [427, 345] on span "Save" at bounding box center [429, 347] width 17 height 12
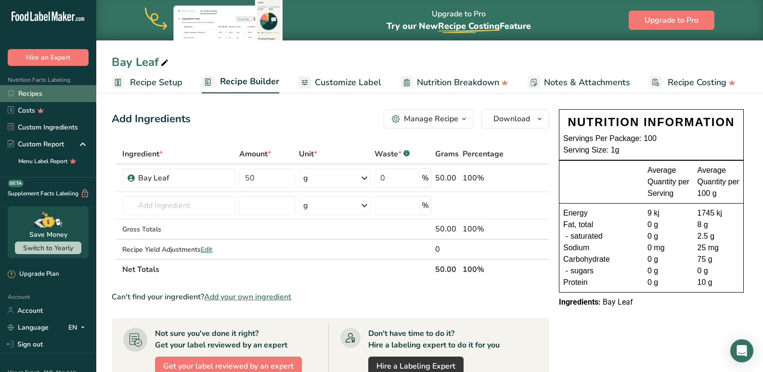
click at [26, 92] on link "Recipes" at bounding box center [48, 93] width 96 height 17
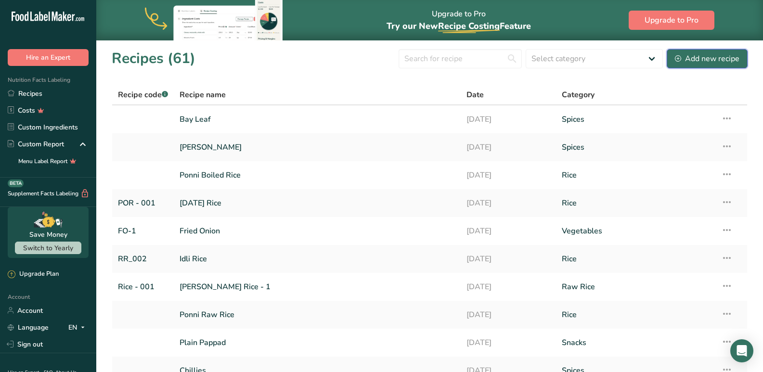
click at [691, 56] on div "Add new recipe" at bounding box center [707, 59] width 65 height 12
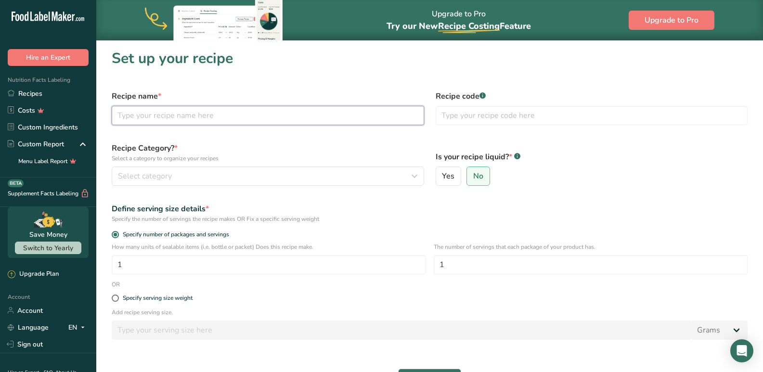
click at [151, 113] on input "text" at bounding box center [268, 115] width 313 height 19
type input "Black Kokam"
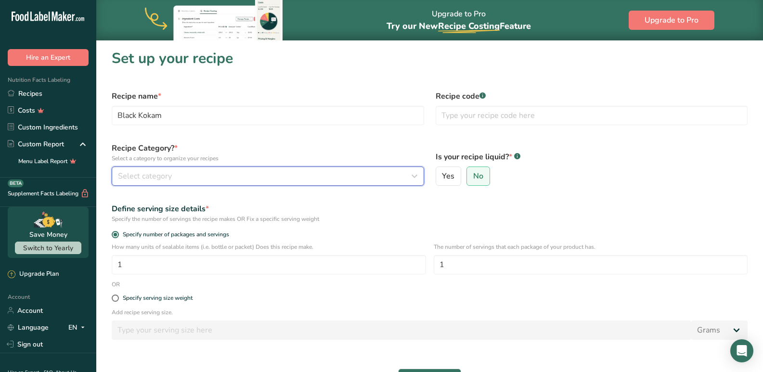
click at [197, 171] on div "Select category" at bounding box center [265, 176] width 294 height 12
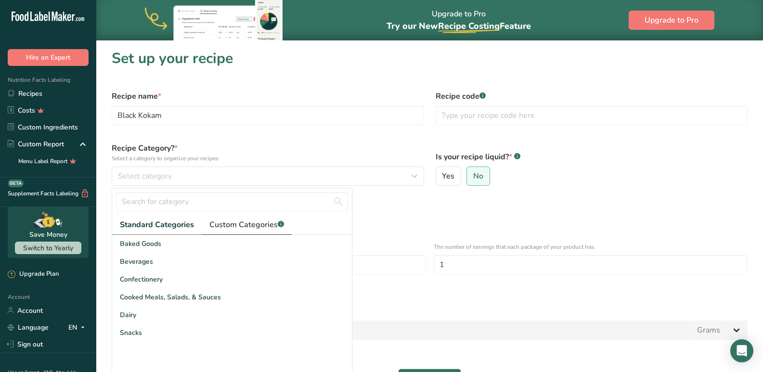
click at [252, 233] on link "Custom Categories .a-a{fill:#347362;}.b-a{fill:#fff;}" at bounding box center [247, 225] width 90 height 20
click at [141, 224] on span "Standard Categories" at bounding box center [156, 225] width 73 height 12
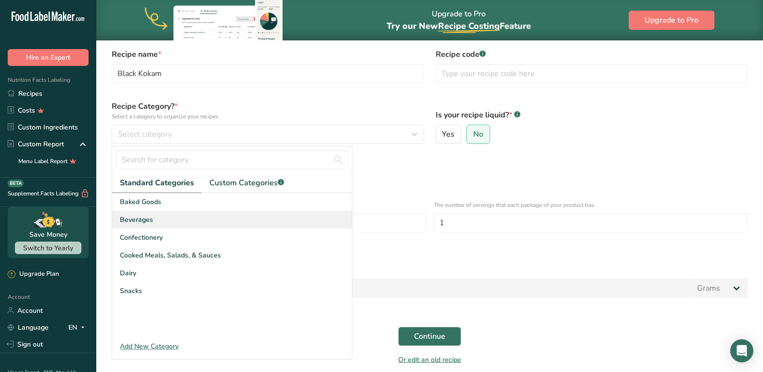
scroll to position [81, 0]
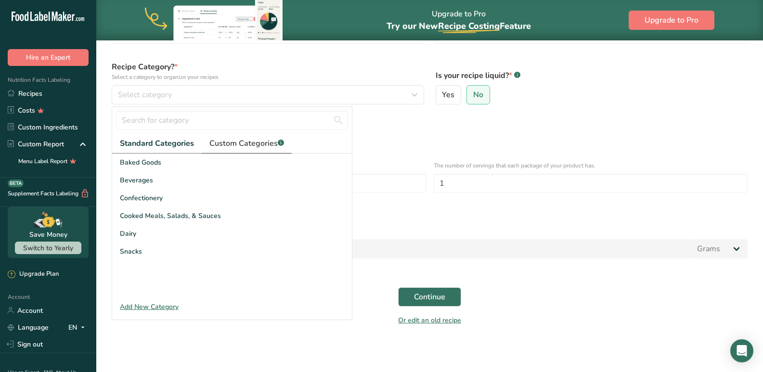
click at [244, 136] on link "Custom Categories .a-a{fill:#347362;}.b-a{fill:#fff;}" at bounding box center [247, 144] width 90 height 20
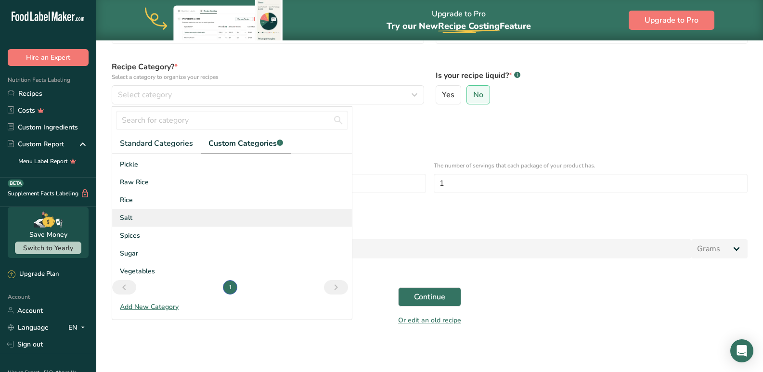
scroll to position [105, 0]
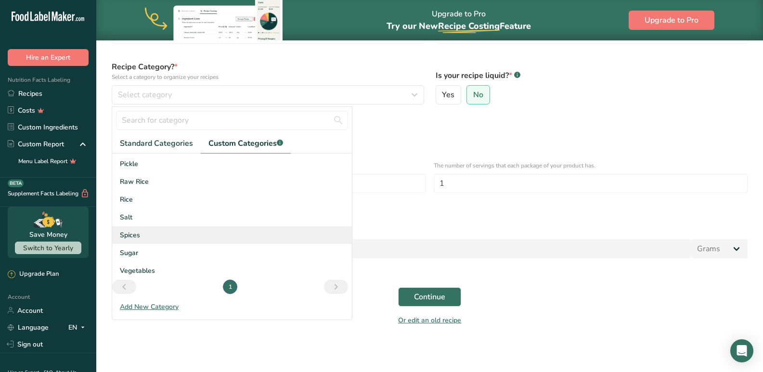
click at [145, 237] on div "Spices" at bounding box center [232, 235] width 240 height 18
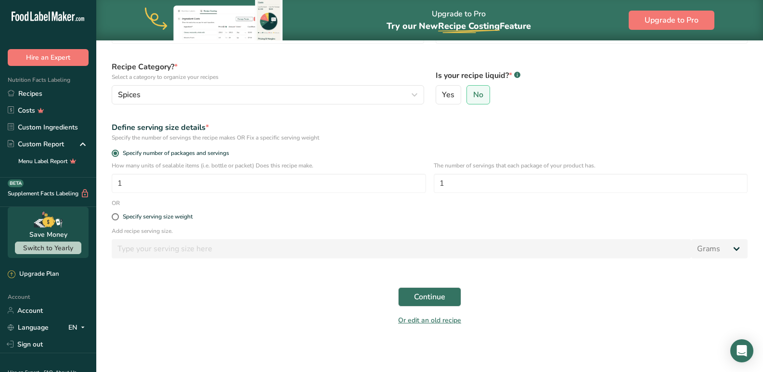
click at [150, 222] on div "Specify serving size weight" at bounding box center [430, 217] width 648 height 19
click at [149, 219] on div "Specify serving size weight" at bounding box center [158, 216] width 70 height 7
click at [118, 219] on input "Specify serving size weight" at bounding box center [115, 217] width 6 height 6
radio input "true"
radio input "false"
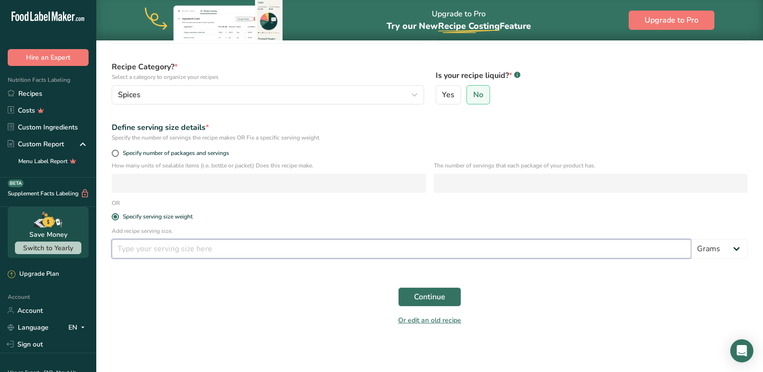
click at [161, 250] on input "number" at bounding box center [402, 248] width 580 height 19
type input "10"
click at [434, 296] on span "Continue" at bounding box center [429, 297] width 31 height 12
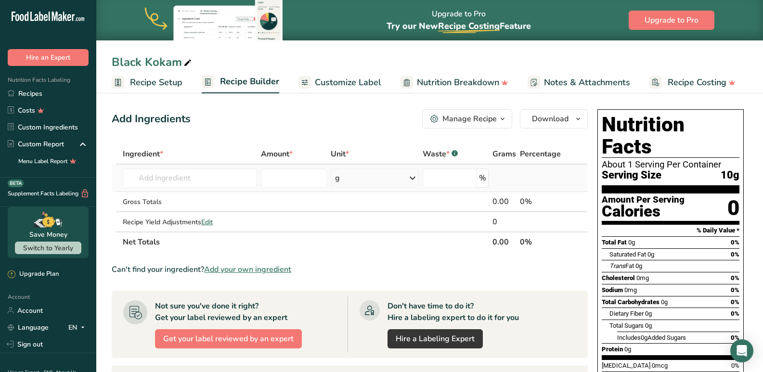
click at [222, 168] on td "Almond flour 1211 Milk, whole, 3.25% milkfat, without added vitamin A and vitam…" at bounding box center [190, 178] width 139 height 27
click at [231, 181] on input "text" at bounding box center [190, 178] width 135 height 19
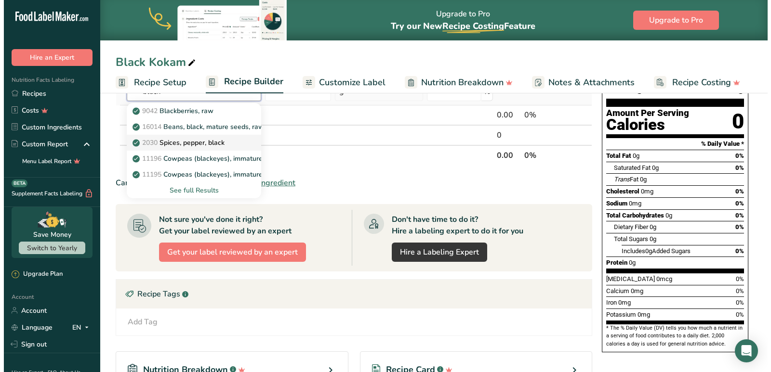
scroll to position [96, 0]
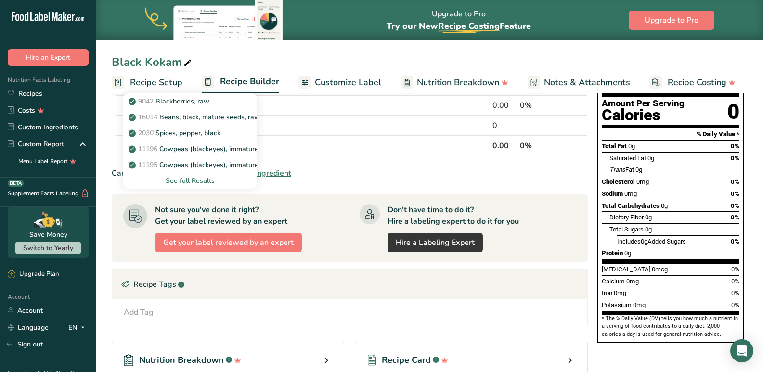
type input "black"
click at [192, 184] on div "See full Results" at bounding box center [190, 181] width 119 height 10
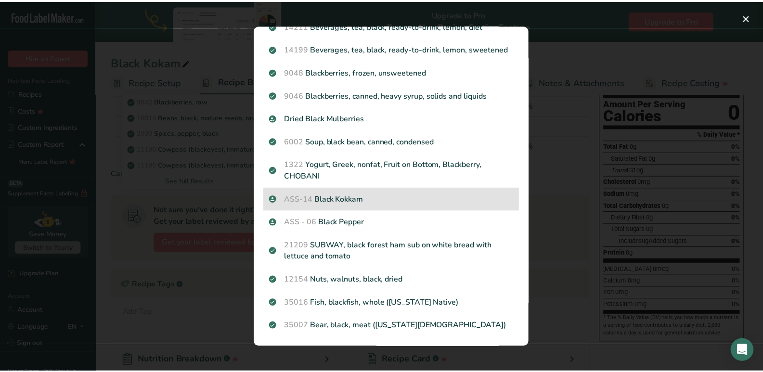
scroll to position [1103, 0]
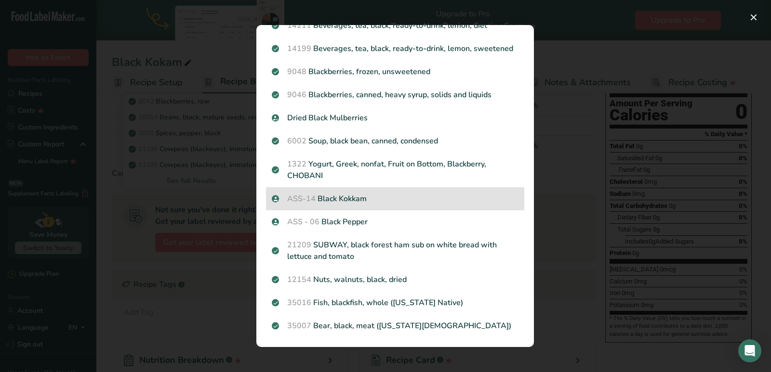
click at [322, 201] on p "ASS-14 Black Kokkam" at bounding box center [395, 199] width 247 height 12
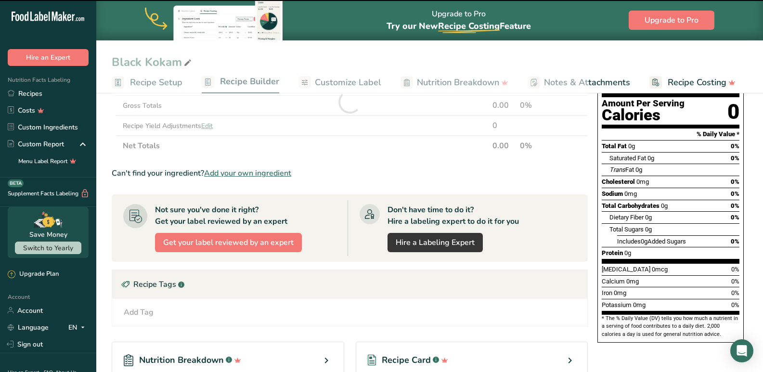
scroll to position [0, 0]
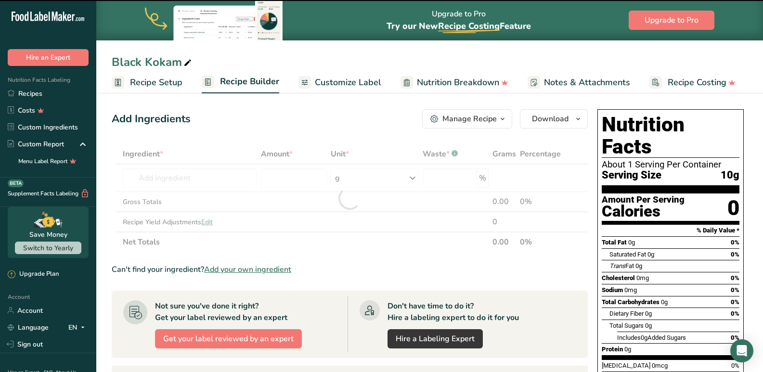
type input "0"
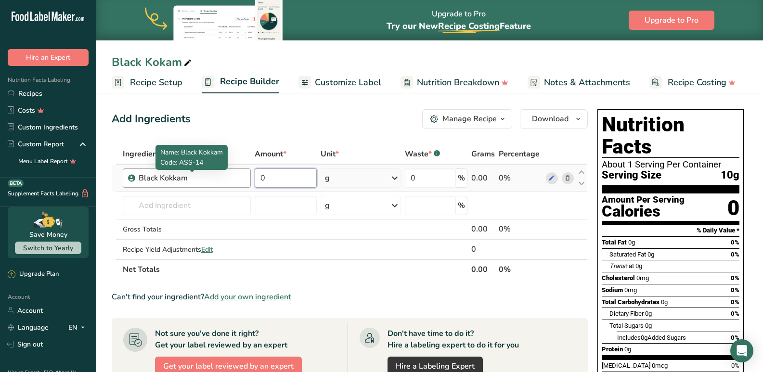
drag, startPoint x: 276, startPoint y: 182, endPoint x: 245, endPoint y: 180, distance: 30.9
click at [245, 180] on tr "Black Kokkam 0 g Weight Units g kg mg See more Volume Units l mL fl oz See more…" at bounding box center [349, 178] width 475 height 27
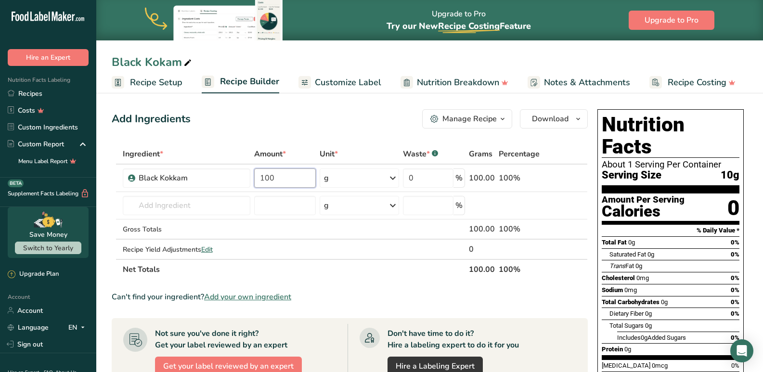
type input "100"
drag, startPoint x: 369, startPoint y: 287, endPoint x: 363, endPoint y: 284, distance: 6.7
click at [368, 287] on section "Ingredient * Amount * Unit * Waste * .a-a{fill:#347362;}.b-a{fill:#fff;} Grams …" at bounding box center [350, 357] width 476 height 427
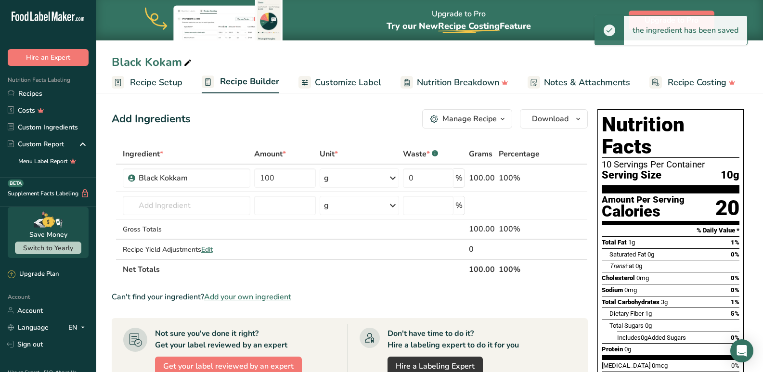
click at [306, 85] on icon at bounding box center [305, 83] width 8 height 12
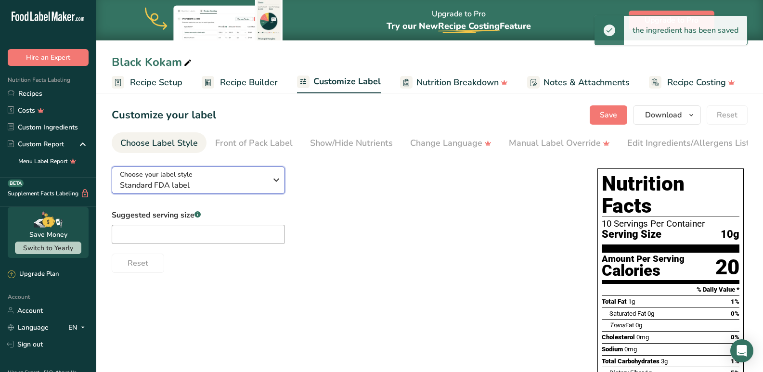
click at [221, 182] on span "Standard FDA label" at bounding box center [193, 186] width 147 height 12
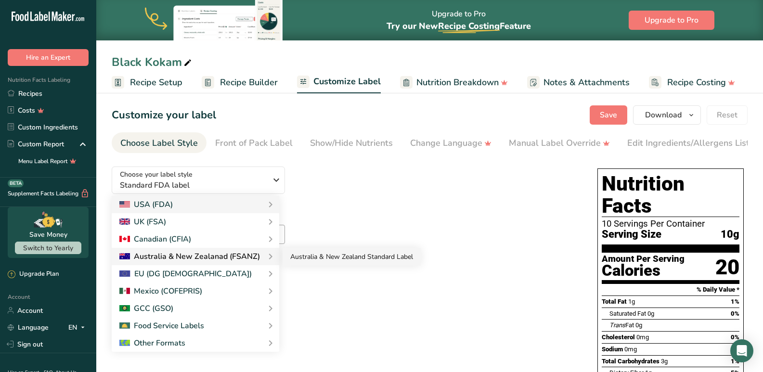
click at [310, 262] on link "Australia & New Zealand Standard Label" at bounding box center [352, 257] width 138 height 18
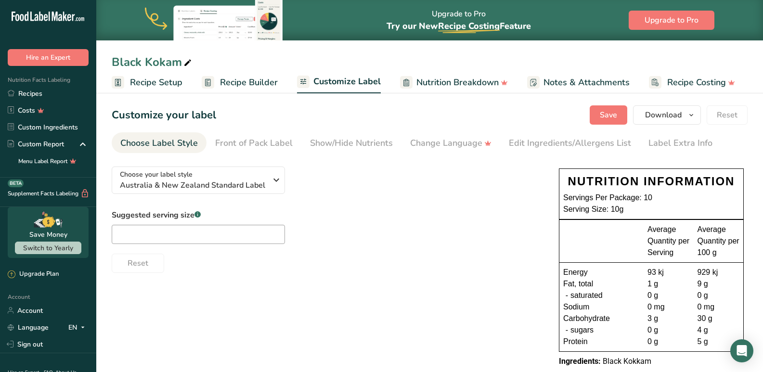
scroll to position [20, 0]
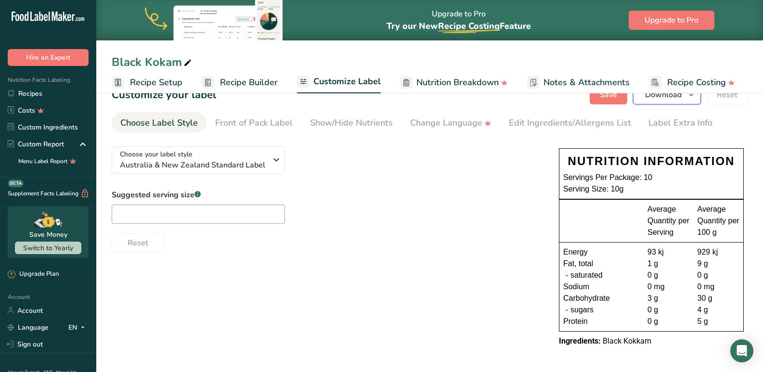
click at [668, 96] on span "Download" at bounding box center [663, 95] width 37 height 12
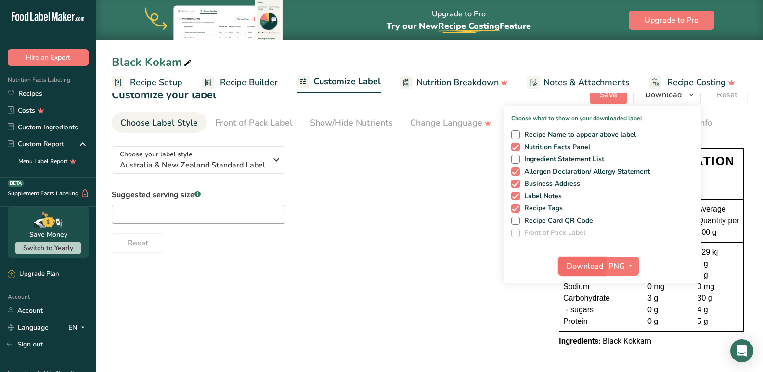
click at [567, 263] on span "Download" at bounding box center [585, 267] width 37 height 12
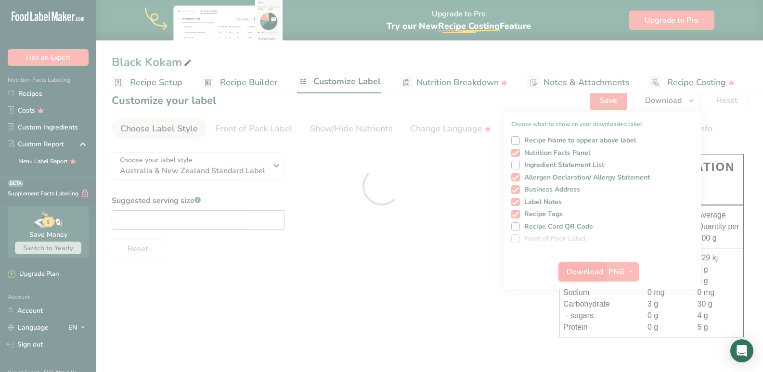
scroll to position [14, 0]
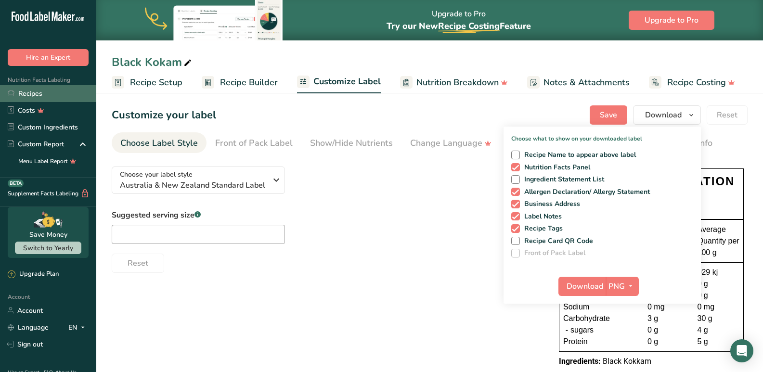
click at [49, 100] on link "Recipes" at bounding box center [48, 93] width 96 height 17
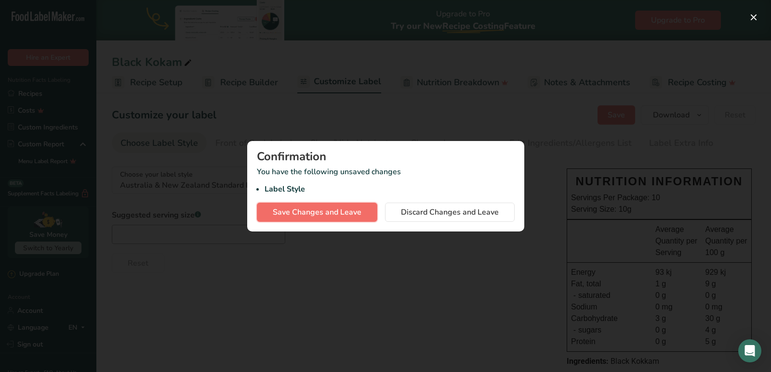
click at [347, 215] on span "Save Changes and Leave" at bounding box center [317, 213] width 89 height 12
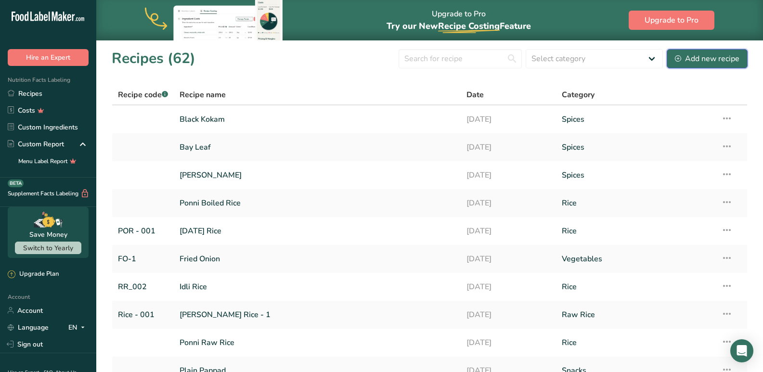
click at [730, 53] on div "Add new recipe" at bounding box center [707, 59] width 65 height 12
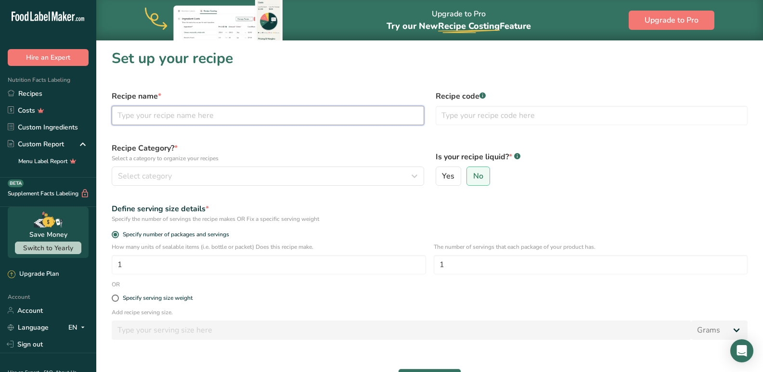
click at [132, 118] on input "text" at bounding box center [268, 115] width 313 height 19
type input "Black Pepper"
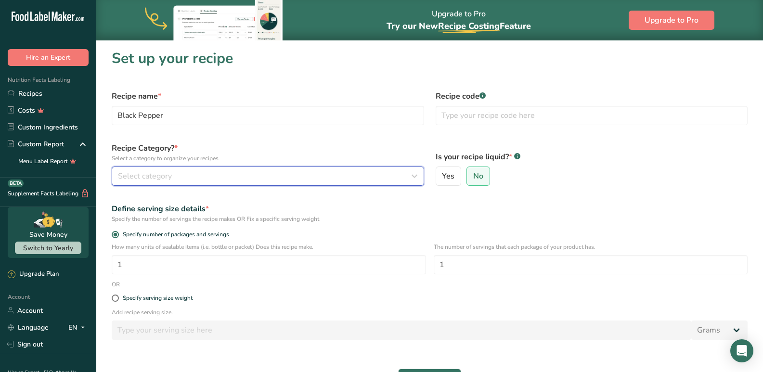
click at [169, 178] on span "Select category" at bounding box center [145, 176] width 54 height 12
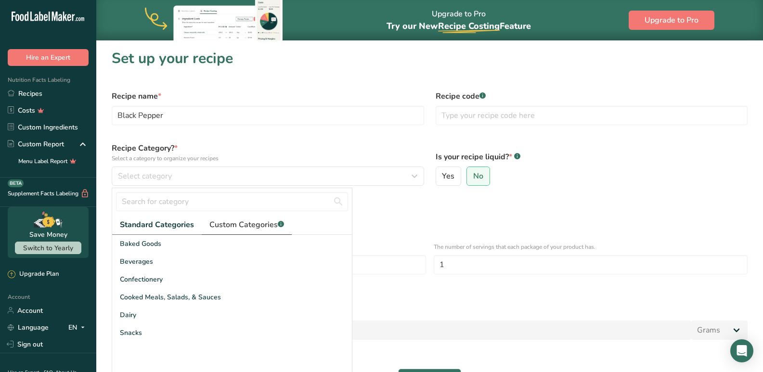
click at [230, 229] on span "Custom Categories .a-a{fill:#347362;}.b-a{fill:#fff;}" at bounding box center [246, 225] width 75 height 12
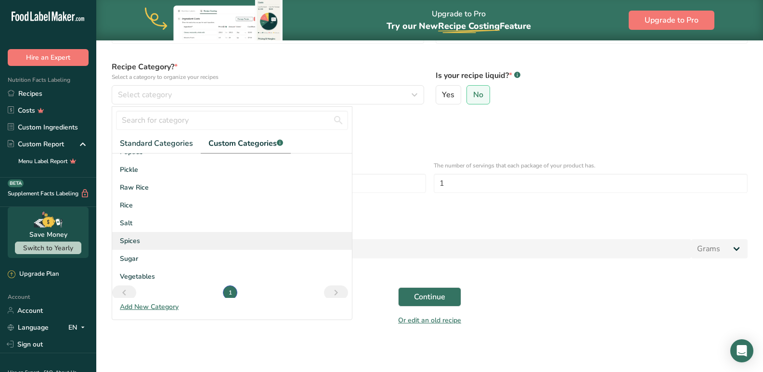
scroll to position [105, 0]
click at [126, 236] on span "Spices" at bounding box center [130, 235] width 20 height 10
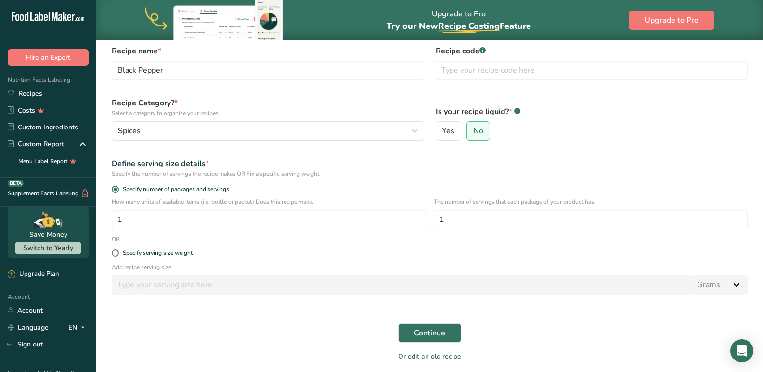
scroll to position [81, 0]
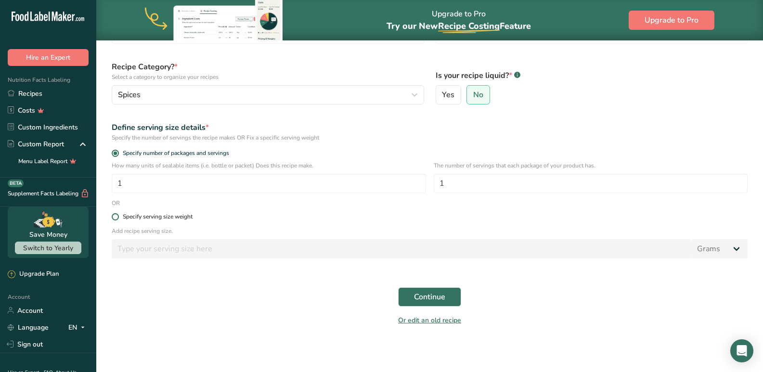
click at [118, 218] on span at bounding box center [115, 216] width 7 height 7
click at [118, 218] on input "Specify serving size weight" at bounding box center [115, 217] width 6 height 6
radio input "true"
radio input "false"
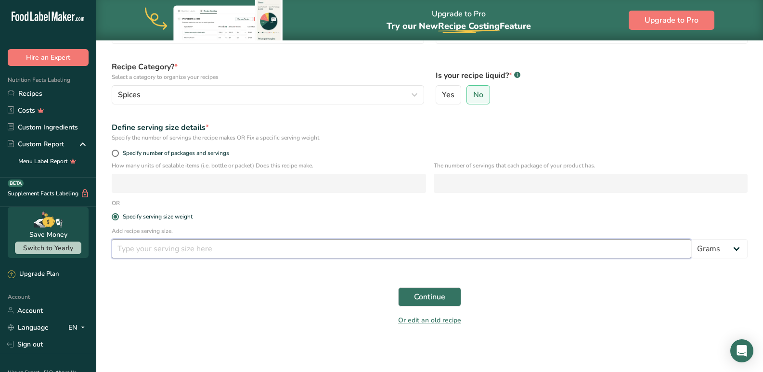
click at [133, 248] on input "number" at bounding box center [402, 248] width 580 height 19
type input "10"
click at [411, 294] on button "Continue" at bounding box center [429, 297] width 63 height 19
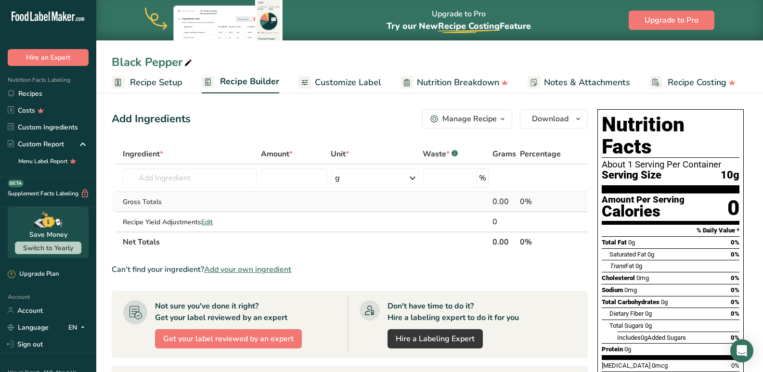
click at [185, 195] on td "Gross Totals" at bounding box center [190, 202] width 139 height 20
click at [186, 177] on input "text" at bounding box center [190, 178] width 135 height 19
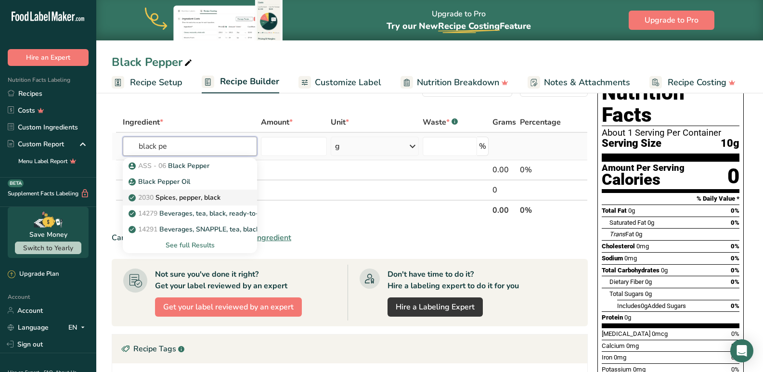
scroll to position [48, 0]
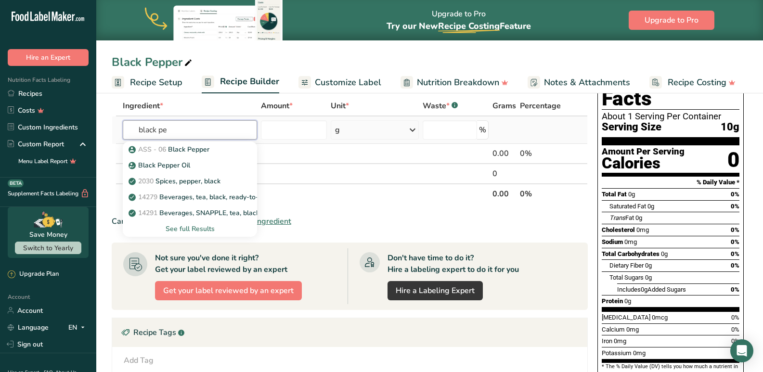
type input "black pe"
click at [189, 227] on div "See full Results" at bounding box center [190, 229] width 119 height 10
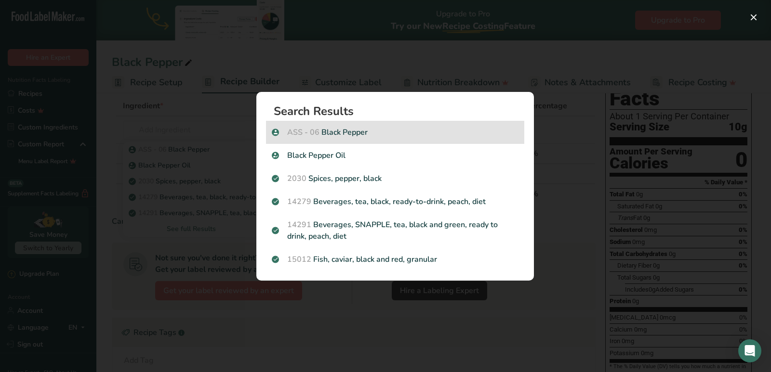
click at [305, 137] on span "ASS - 06" at bounding box center [303, 132] width 32 height 11
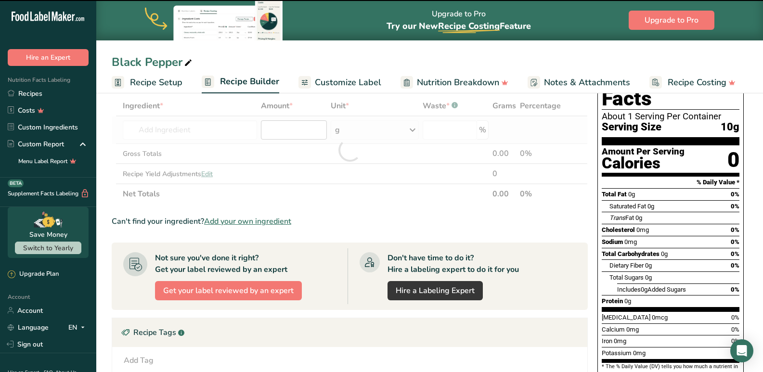
type input "0"
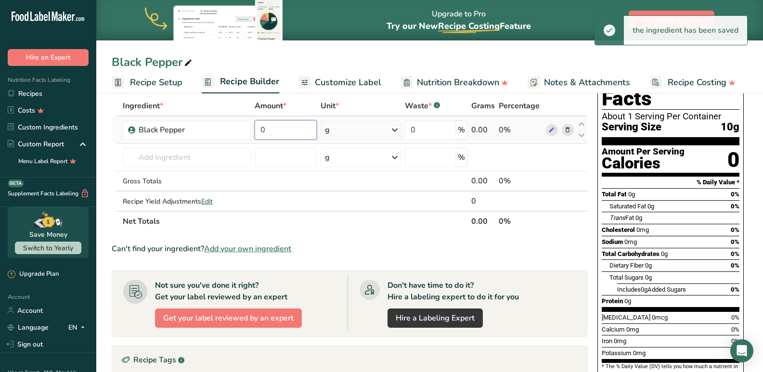
drag, startPoint x: 292, startPoint y: 132, endPoint x: 252, endPoint y: 131, distance: 39.5
click at [253, 131] on td "0" at bounding box center [286, 130] width 66 height 27
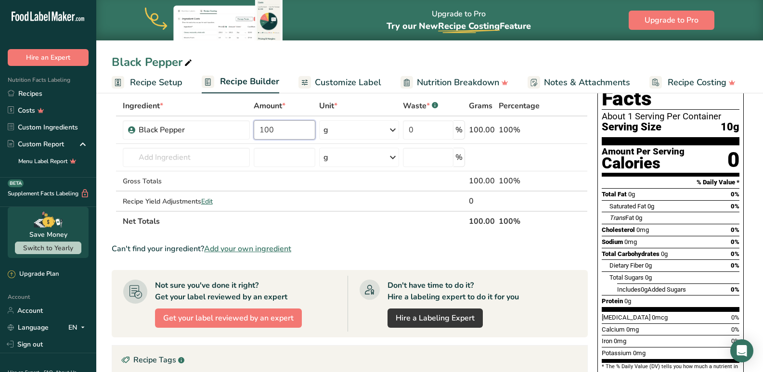
type input "100"
click at [369, 231] on div "Ingredient * Amount * Unit * Waste * .a-a{fill:#347362;}.b-a{fill:#fff;} Grams …" at bounding box center [350, 164] width 476 height 136
click at [347, 87] on span "Customize Label" at bounding box center [348, 82] width 66 height 13
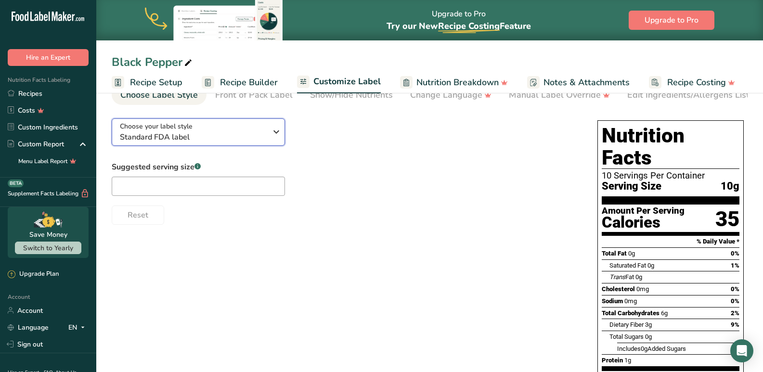
click at [154, 128] on span "Choose your label style" at bounding box center [156, 126] width 73 height 10
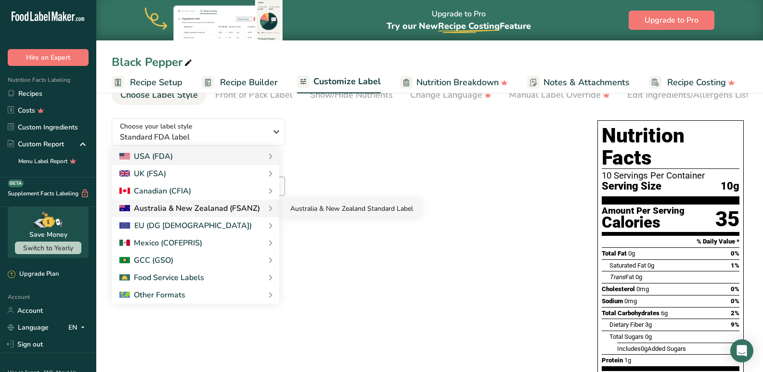
click at [316, 210] on link "Australia & New Zealand Standard Label" at bounding box center [352, 209] width 138 height 18
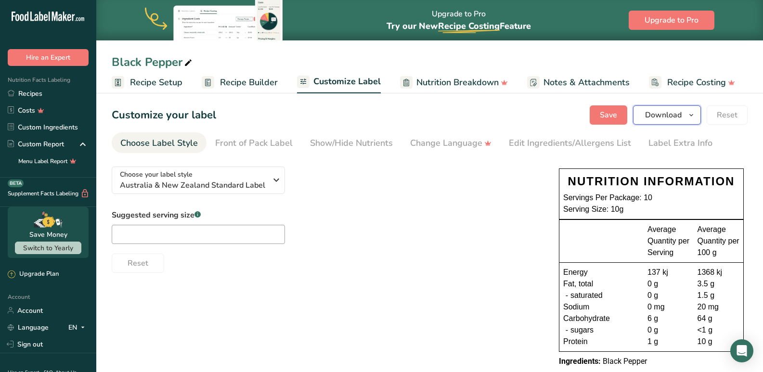
click at [651, 110] on span "Download" at bounding box center [663, 115] width 37 height 12
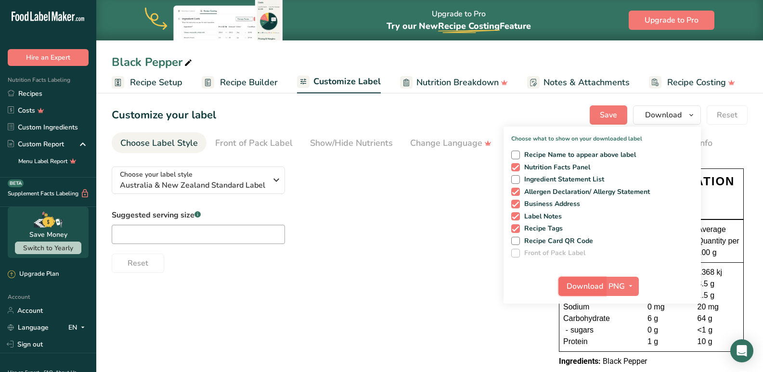
click at [580, 288] on span "Download" at bounding box center [585, 287] width 37 height 12
click at [19, 95] on link "Recipes" at bounding box center [48, 93] width 96 height 17
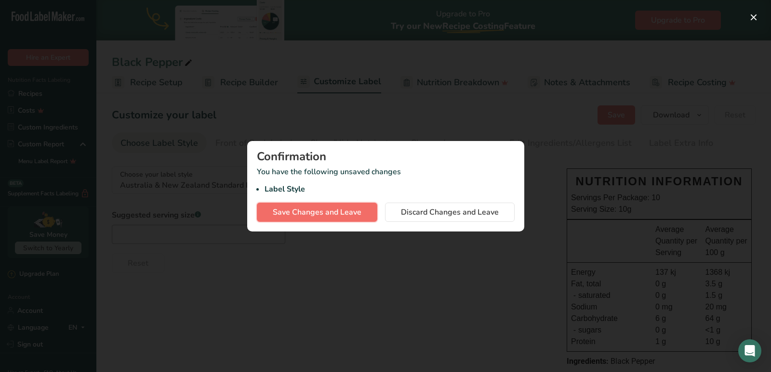
click at [328, 204] on button "Save Changes and Leave" at bounding box center [317, 212] width 120 height 19
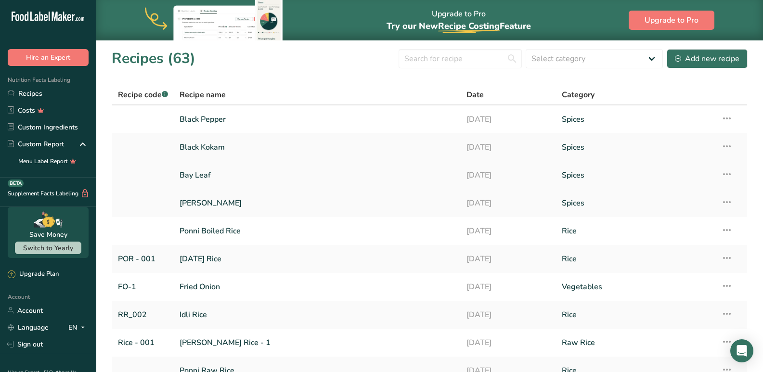
click at [201, 172] on link "Bay Leaf" at bounding box center [317, 175] width 275 height 20
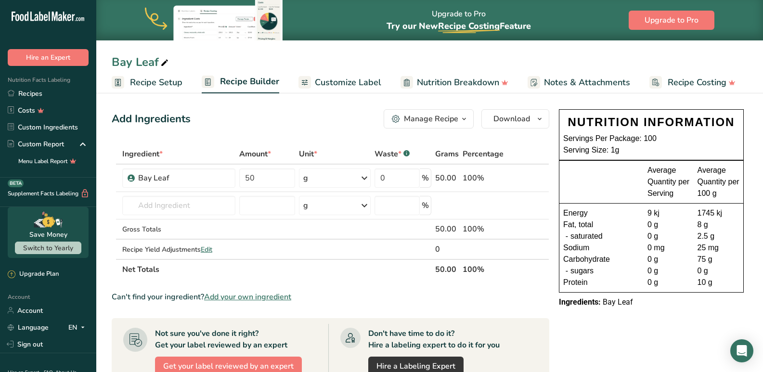
click at [140, 89] on link "Recipe Setup" at bounding box center [147, 83] width 71 height 22
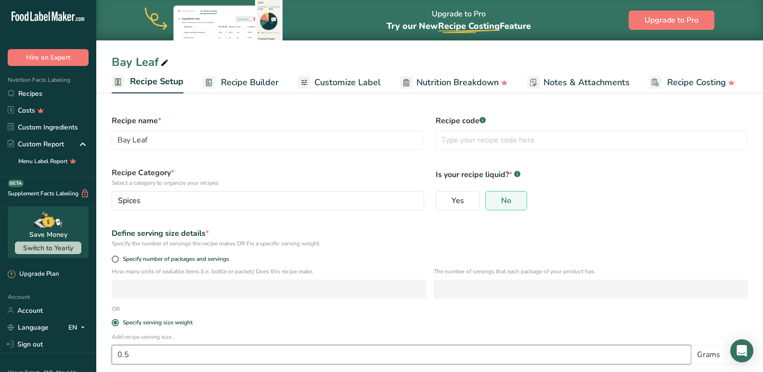
drag, startPoint x: 132, startPoint y: 354, endPoint x: 114, endPoint y: 353, distance: 17.8
click at [114, 353] on input "0.5" at bounding box center [402, 354] width 580 height 19
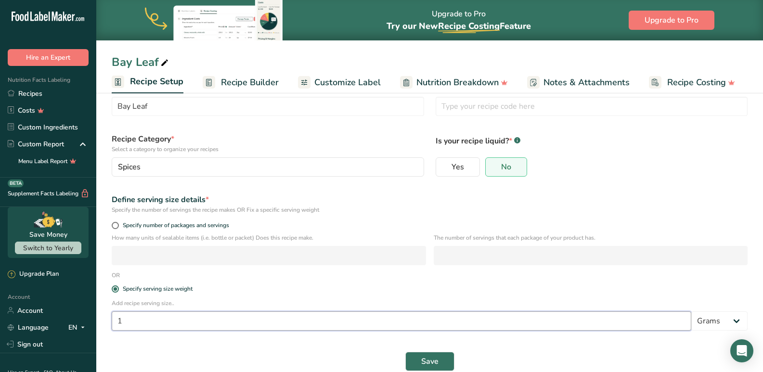
scroll to position [48, 0]
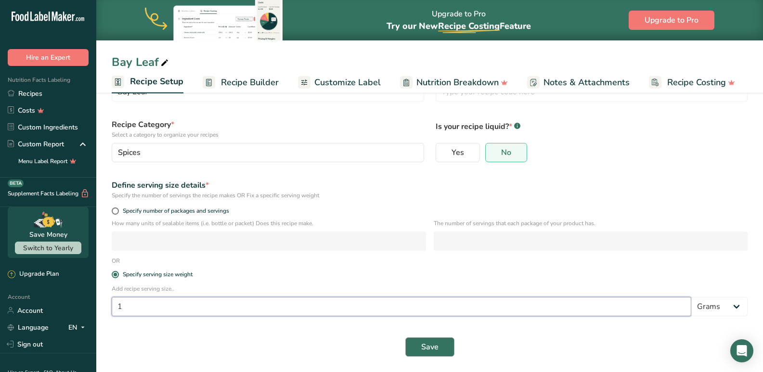
type input "1"
click at [441, 347] on button "Save" at bounding box center [429, 347] width 49 height 19
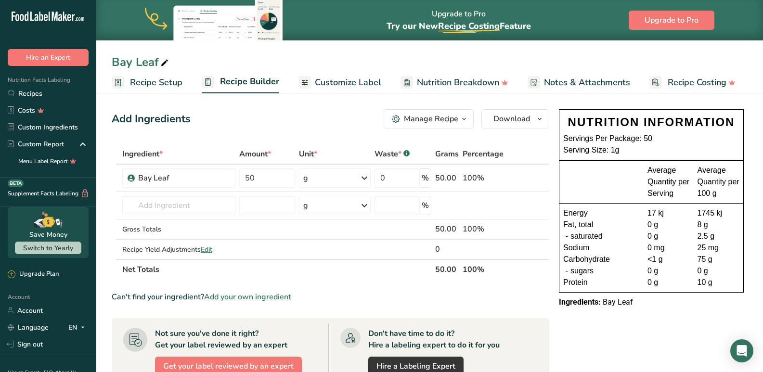
click at [304, 78] on icon at bounding box center [305, 83] width 8 height 12
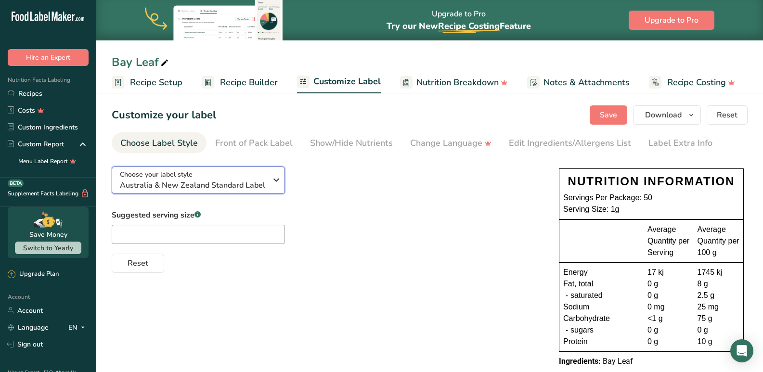
click at [229, 180] on span "Australia & New Zealand Standard Label" at bounding box center [193, 186] width 147 height 12
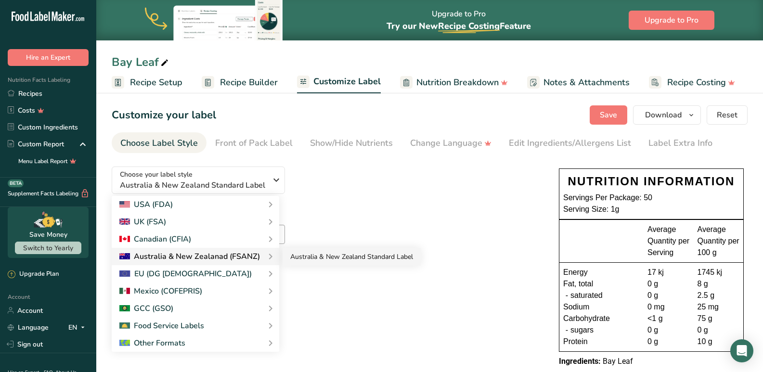
click at [326, 260] on link "Australia & New Zealand Standard Label" at bounding box center [352, 257] width 138 height 18
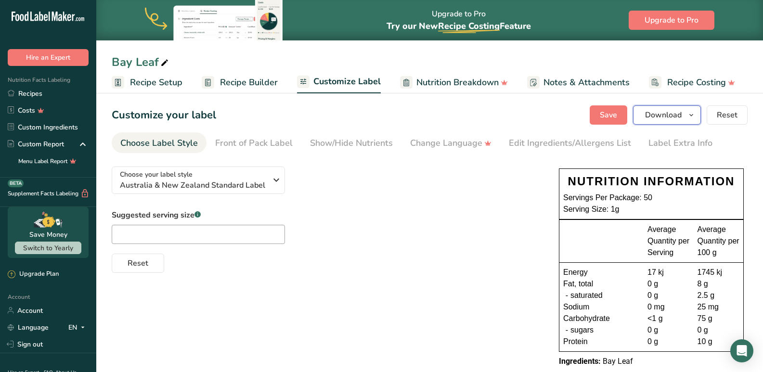
click at [665, 111] on span "Download" at bounding box center [663, 115] width 37 height 12
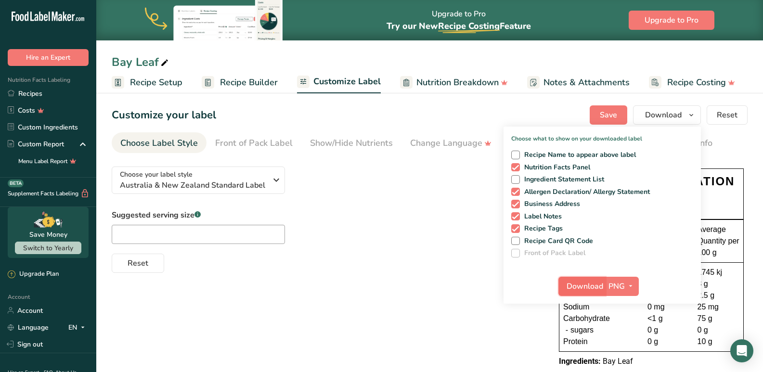
click at [584, 286] on span "Download" at bounding box center [585, 287] width 37 height 12
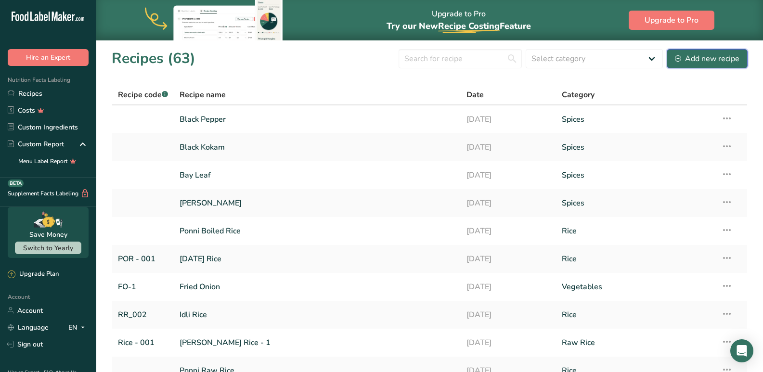
click at [705, 62] on div "Add new recipe" at bounding box center [707, 59] width 65 height 12
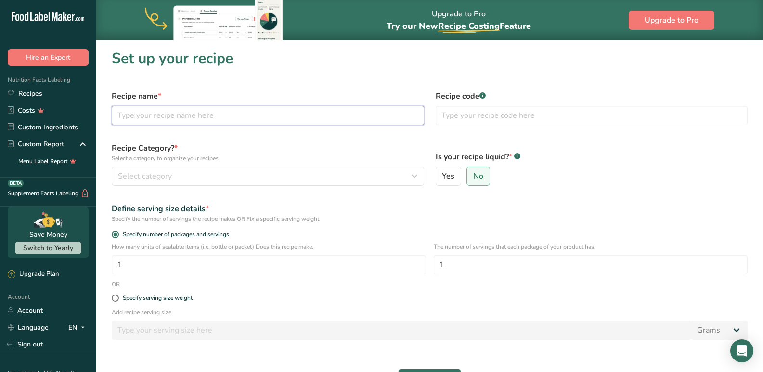
click at [173, 113] on input "text" at bounding box center [268, 115] width 313 height 19
type input "Chilli Powder"
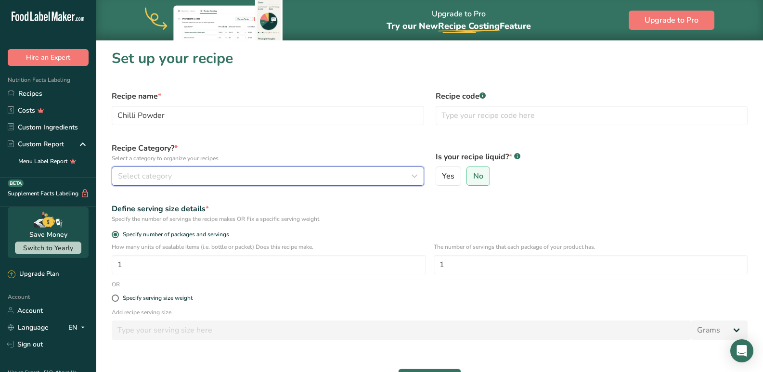
click at [209, 182] on button "Select category" at bounding box center [268, 176] width 313 height 19
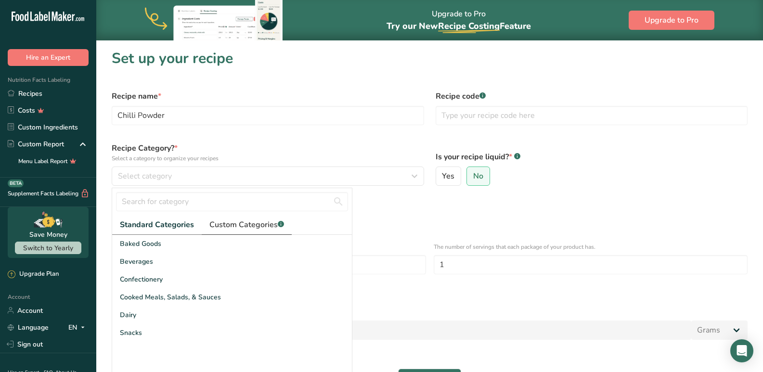
click at [217, 225] on span "Custom Categories .a-a{fill:#347362;}.b-a{fill:#fff;}" at bounding box center [246, 225] width 75 height 12
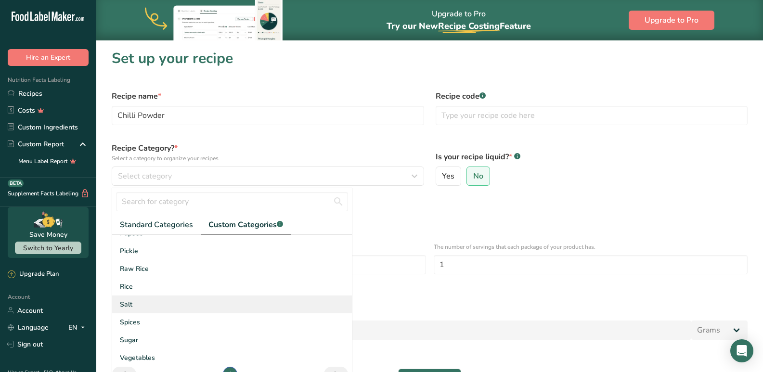
scroll to position [105, 0]
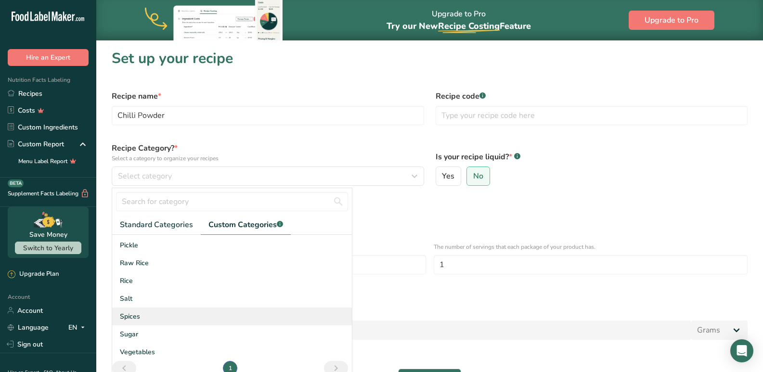
click at [150, 317] on div "Spices" at bounding box center [232, 317] width 240 height 18
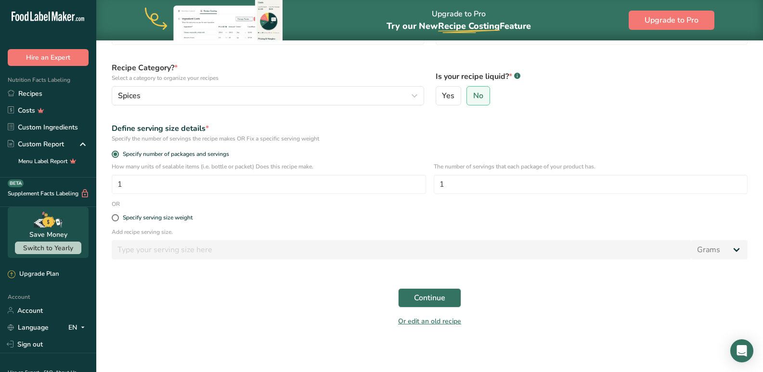
scroll to position [81, 0]
click at [115, 220] on span at bounding box center [115, 216] width 7 height 7
click at [115, 220] on input "Specify serving size weight" at bounding box center [115, 217] width 6 height 6
radio input "true"
radio input "false"
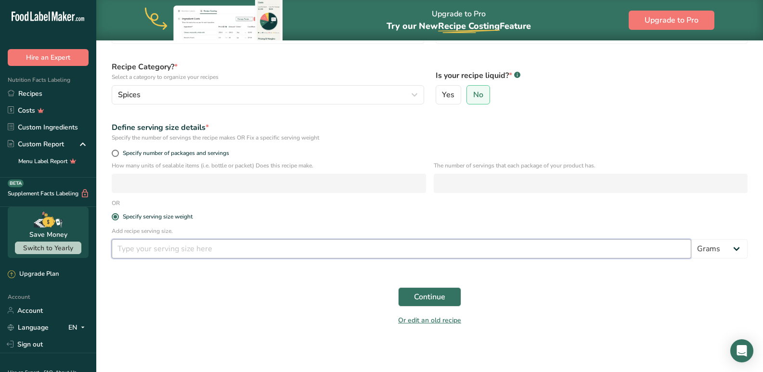
click at [153, 253] on input "number" at bounding box center [402, 248] width 580 height 19
type input "10"
click at [422, 290] on button "Continue" at bounding box center [429, 297] width 63 height 19
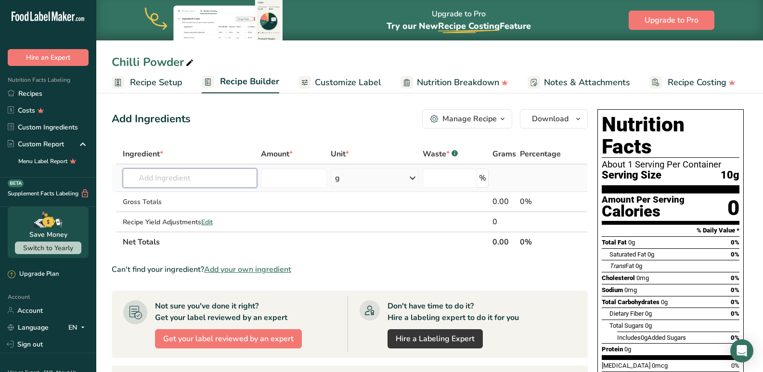
click at [207, 182] on input "text" at bounding box center [190, 178] width 135 height 19
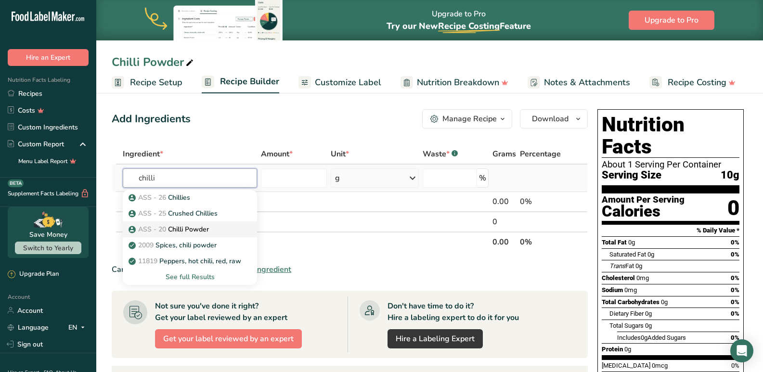
type input "chilli"
click at [196, 233] on p "ASS - 20 Chilli Powder" at bounding box center [170, 229] width 78 height 10
type input "Chilli Powder"
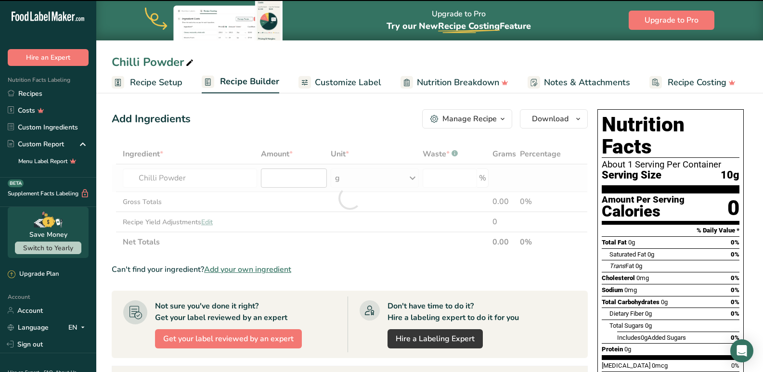
type input "0"
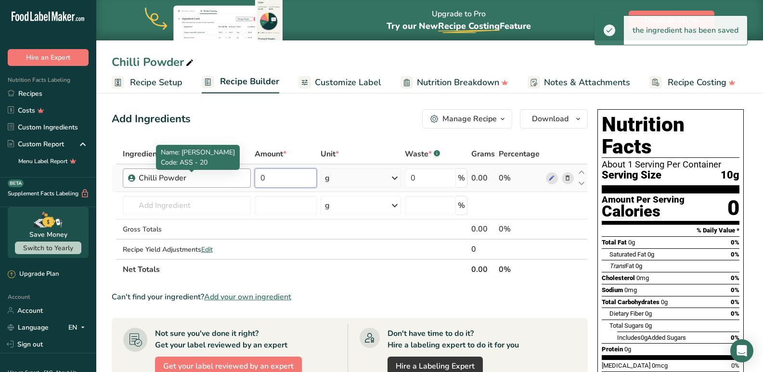
drag, startPoint x: 276, startPoint y: 179, endPoint x: 244, endPoint y: 178, distance: 31.8
click at [244, 178] on tr "Chilli Powder 0 g Weight Units g kg mg See more Volume Units l mL fl oz See mor…" at bounding box center [349, 178] width 475 height 27
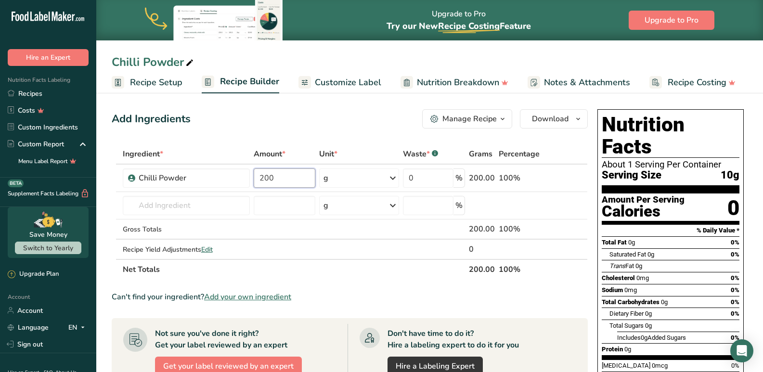
type input "200"
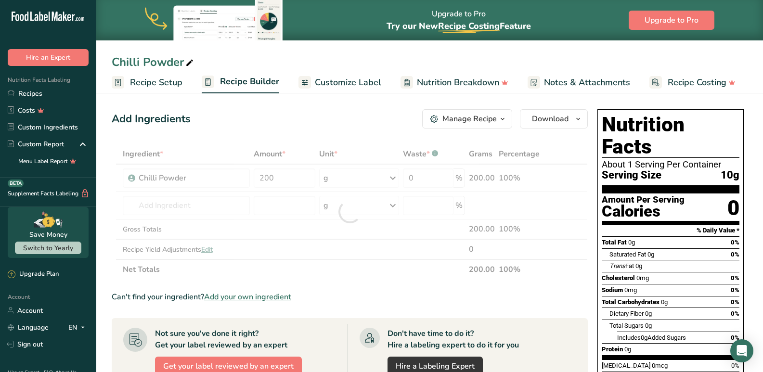
click at [339, 274] on div "Ingredient * Amount * Unit * Waste * .a-a{fill:#347362;}.b-a{fill:#fff;} Grams …" at bounding box center [350, 212] width 476 height 136
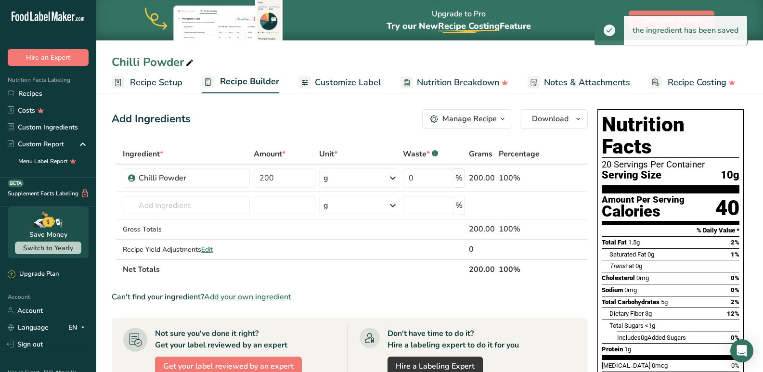
click at [315, 88] on span "Customize Label" at bounding box center [348, 82] width 66 height 13
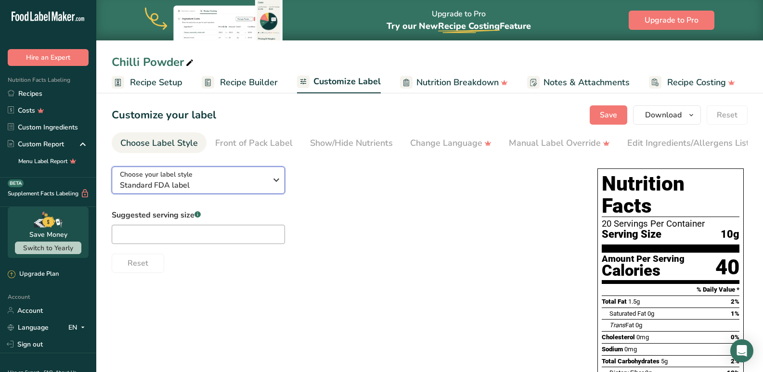
click at [239, 191] on span "Standard FDA label" at bounding box center [193, 186] width 147 height 12
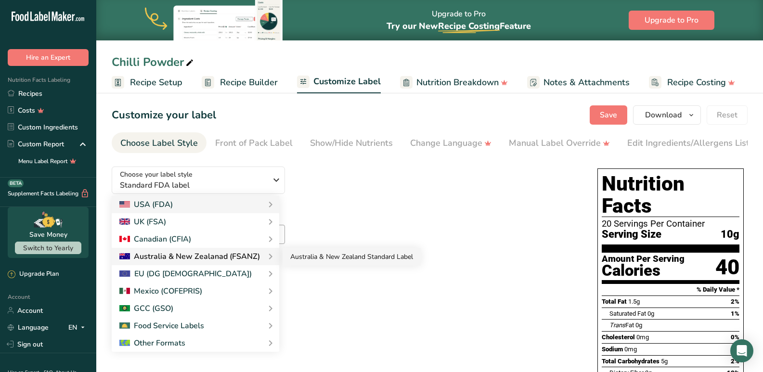
click at [339, 257] on link "Australia & New Zealand Standard Label" at bounding box center [352, 257] width 138 height 18
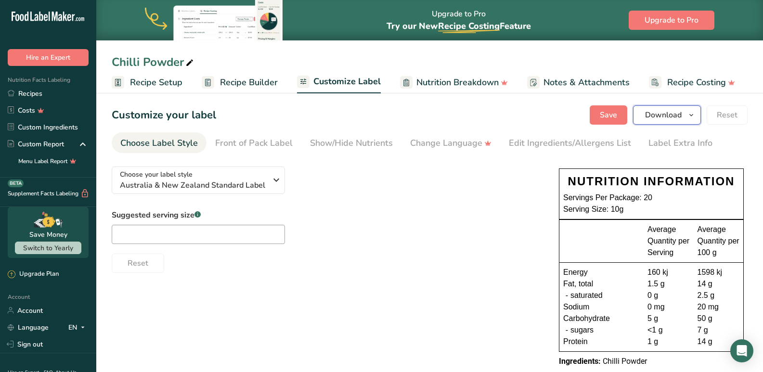
click at [650, 117] on span "Download" at bounding box center [663, 115] width 37 height 12
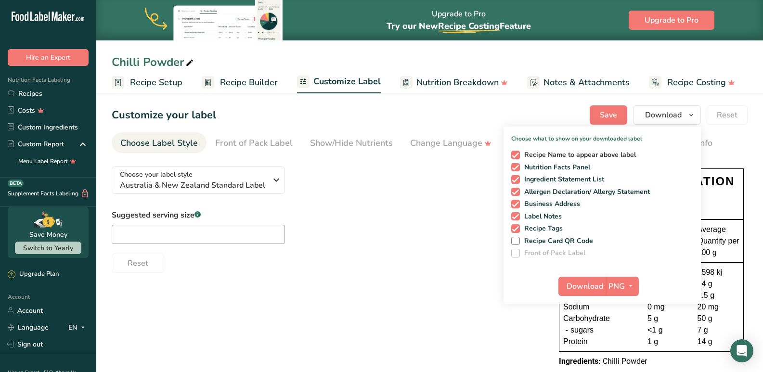
click at [525, 155] on span "Recipe Name to appear above label" at bounding box center [578, 155] width 117 height 9
click at [518, 155] on input "Recipe Name to appear above label" at bounding box center [514, 155] width 6 height 6
checkbox input "false"
click at [531, 178] on span "Ingredient Statement List" at bounding box center [562, 179] width 85 height 9
click at [518, 178] on input "Ingredient Statement List" at bounding box center [514, 179] width 6 height 6
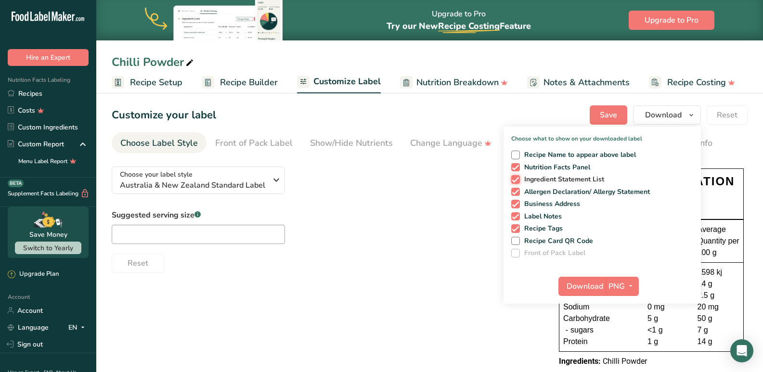
checkbox input "false"
click at [586, 290] on span "Download" at bounding box center [585, 287] width 37 height 12
click at [231, 85] on span "Recipe Builder" at bounding box center [249, 82] width 58 height 13
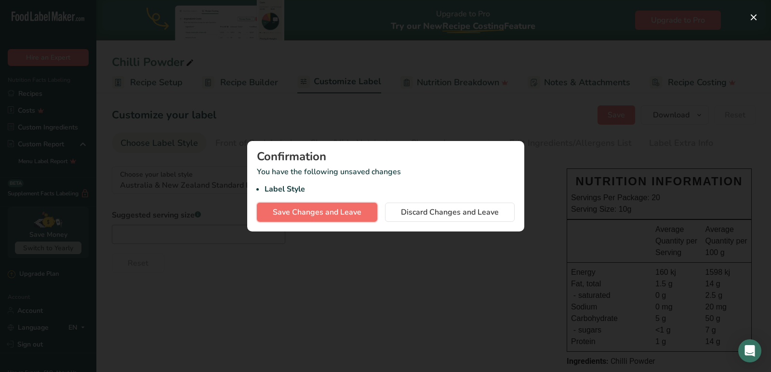
click at [321, 212] on span "Save Changes and Leave" at bounding box center [317, 213] width 89 height 12
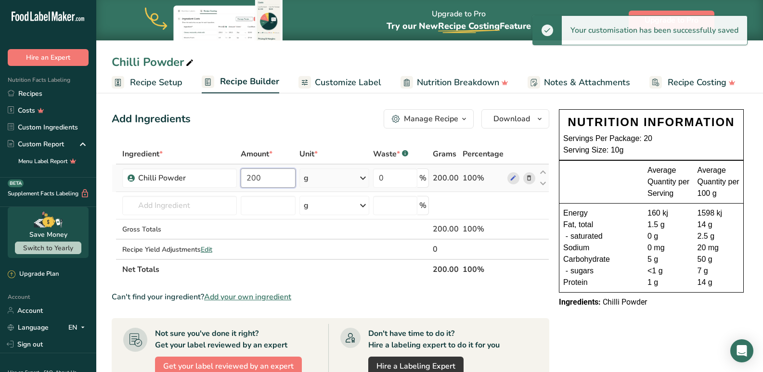
drag, startPoint x: 272, startPoint y: 183, endPoint x: 238, endPoint y: 179, distance: 33.4
click at [238, 179] on tr "Chilli Powder 200 g Weight Units g kg mg See more Volume Units l mL fl oz See m…" at bounding box center [330, 178] width 437 height 27
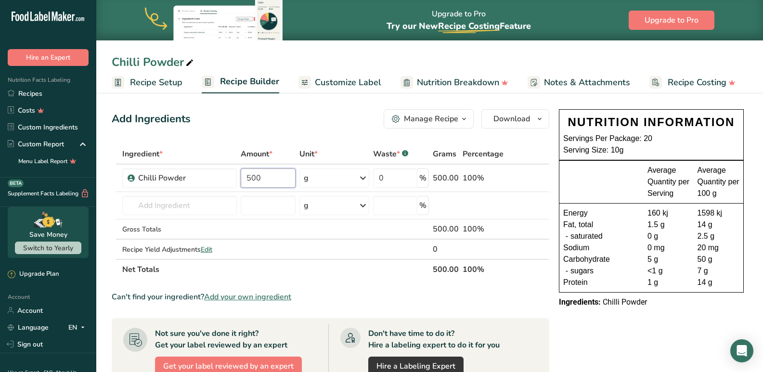
type input "500"
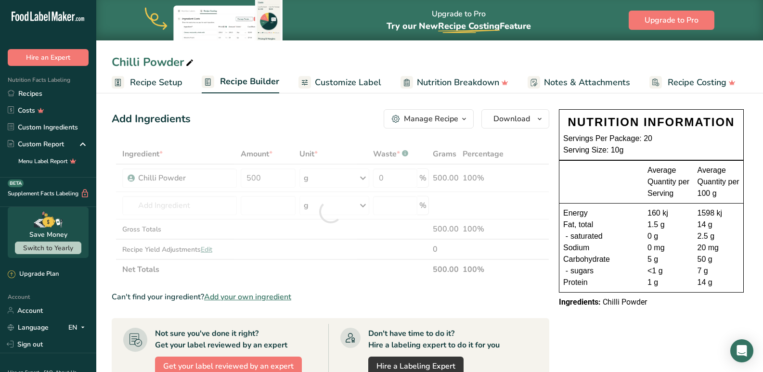
click at [428, 320] on section "Not sure you've done it right? Get your label reviewed by an expert Get your la…" at bounding box center [331, 351] width 438 height 67
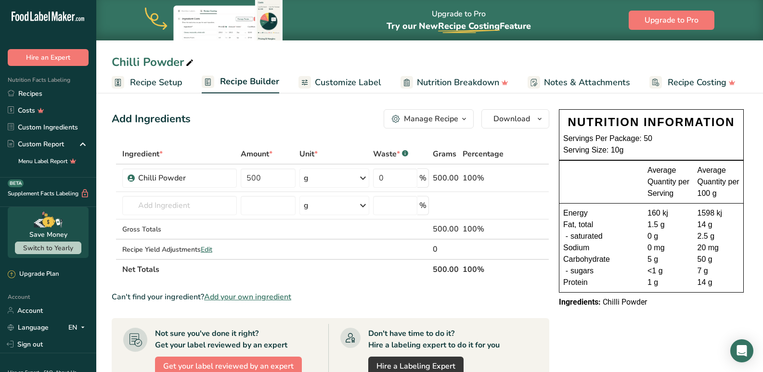
click at [356, 86] on span "Customize Label" at bounding box center [348, 82] width 66 height 13
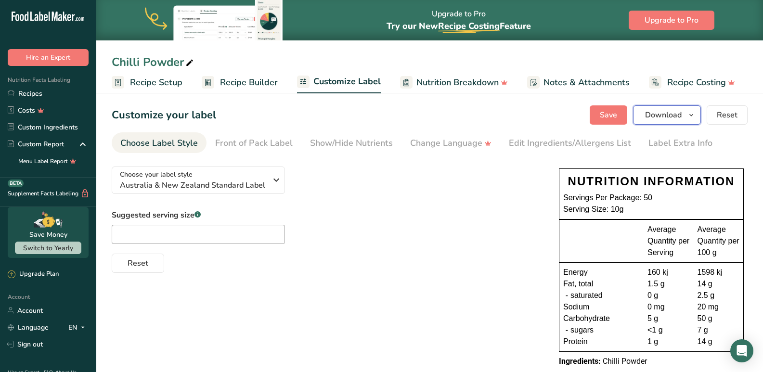
click at [664, 118] on span "Download" at bounding box center [663, 115] width 37 height 12
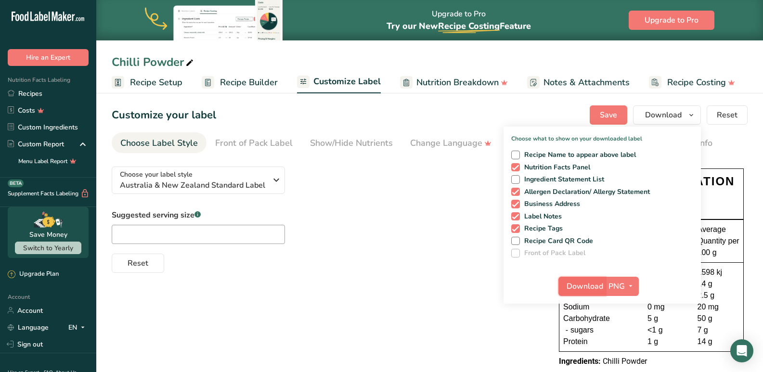
click at [577, 286] on span "Download" at bounding box center [585, 287] width 37 height 12
click at [227, 86] on span "Recipe Builder" at bounding box center [249, 82] width 58 height 13
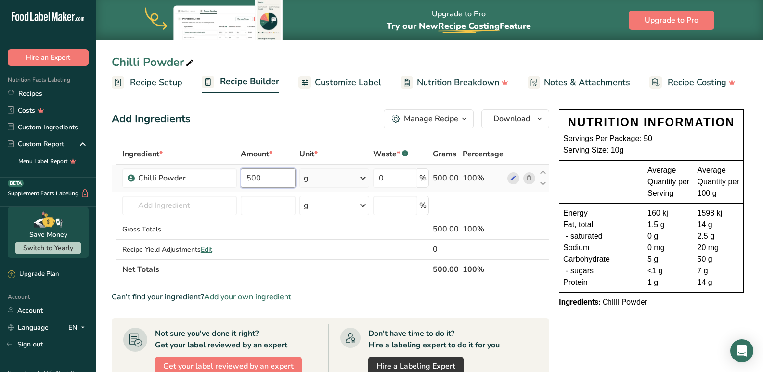
drag, startPoint x: 273, startPoint y: 177, endPoint x: 241, endPoint y: 183, distance: 32.3
click at [241, 183] on input "500" at bounding box center [268, 178] width 55 height 19
type input "1000"
click at [286, 212] on div "Ingredient * Amount * Unit * Waste * .a-a{fill:#347362;}.b-a{fill:#fff;} Grams …" at bounding box center [331, 212] width 438 height 136
click at [513, 118] on span "Download" at bounding box center [512, 119] width 37 height 12
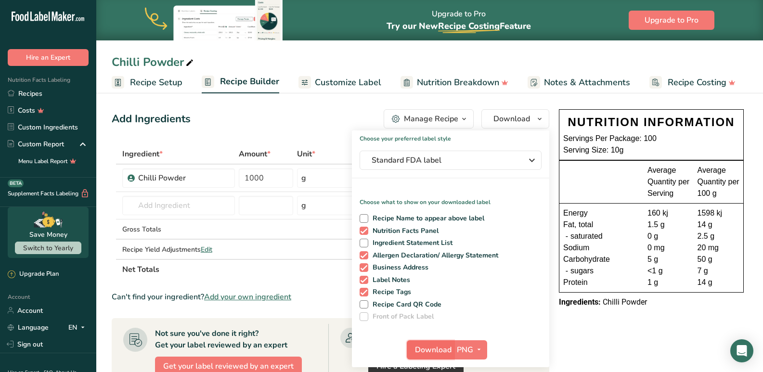
click at [414, 352] on button "Download" at bounding box center [430, 349] width 47 height 19
click at [338, 82] on span "Customize Label" at bounding box center [348, 82] width 66 height 13
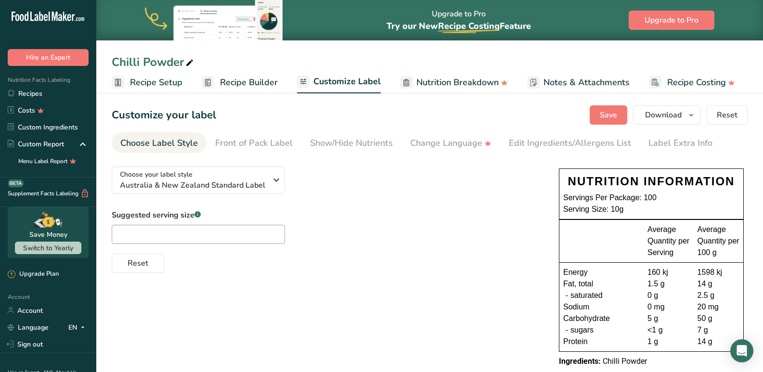
click at [261, 201] on div "Choose your label style Australia & New Zealand Standard Label USA (FDA) Standa…" at bounding box center [326, 216] width 428 height 114
click at [255, 182] on span "Australia & New Zealand Standard Label" at bounding box center [193, 186] width 147 height 12
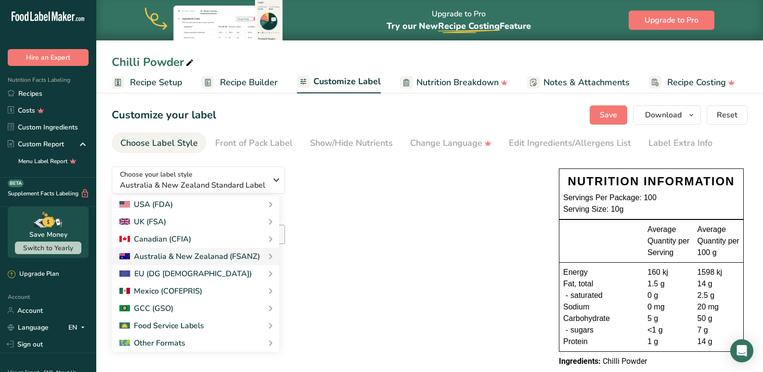
click at [368, 188] on div "Choose your label style Australia & New Zealand Standard Label USA (FDA) Standa…" at bounding box center [326, 216] width 428 height 114
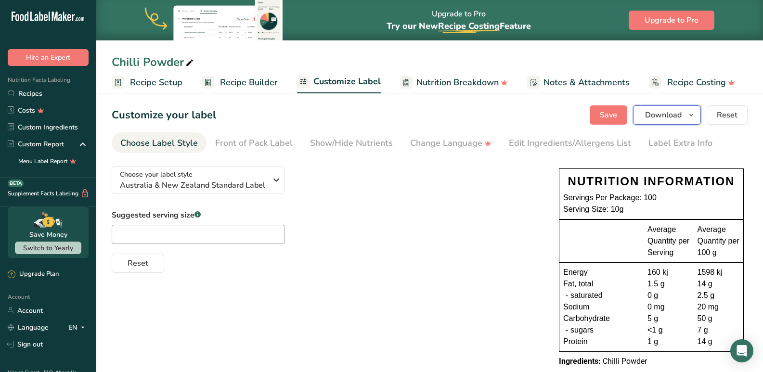
click at [658, 111] on span "Download" at bounding box center [663, 115] width 37 height 12
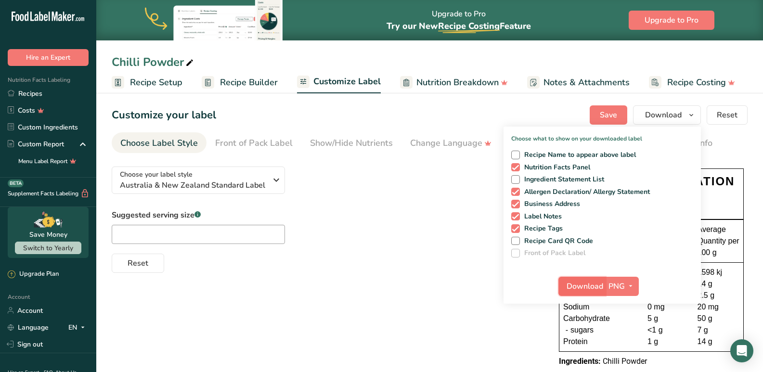
click at [570, 284] on span "Download" at bounding box center [585, 287] width 37 height 12
click at [617, 111] on span "Save" at bounding box center [608, 115] width 17 height 12
